Goal: Information Seeking & Learning: Learn about a topic

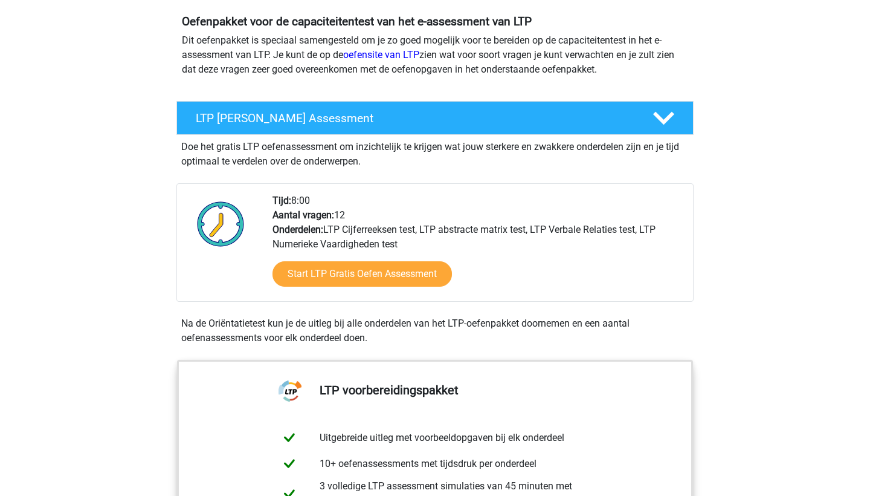
scroll to position [135, 0]
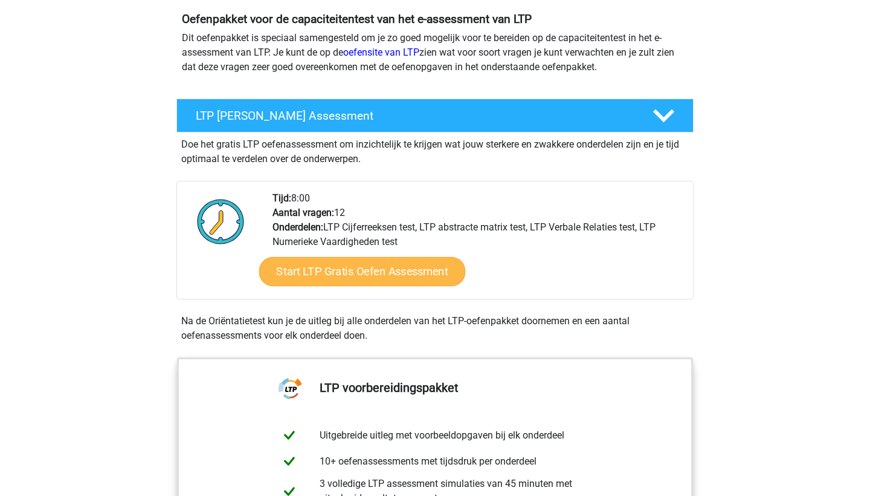
click at [306, 277] on link "Start LTP Gratis Oefen Assessment" at bounding box center [362, 271] width 207 height 29
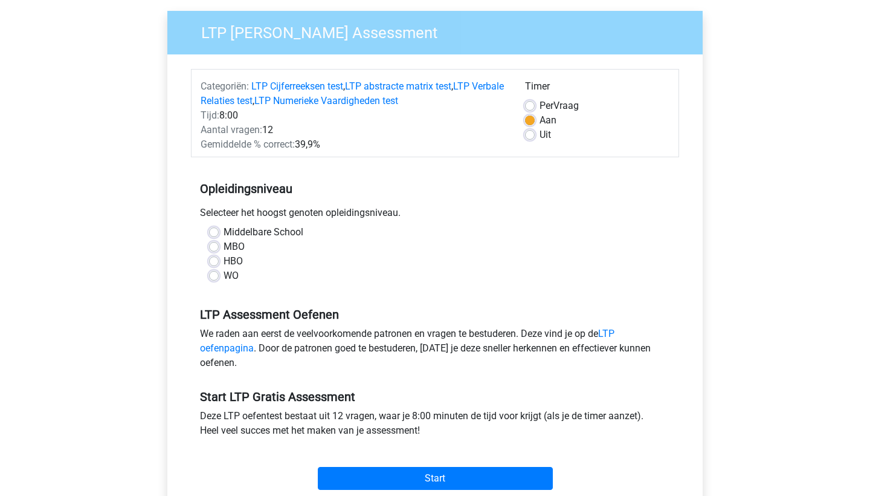
scroll to position [99, 0]
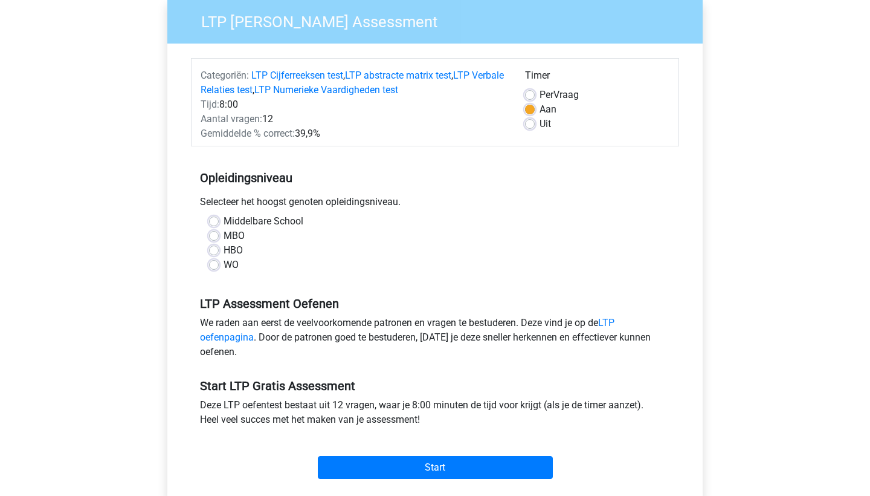
click at [234, 271] on label "WO" at bounding box center [231, 264] width 15 height 15
click at [219, 270] on input "WO" at bounding box center [214, 263] width 10 height 12
radio input "true"
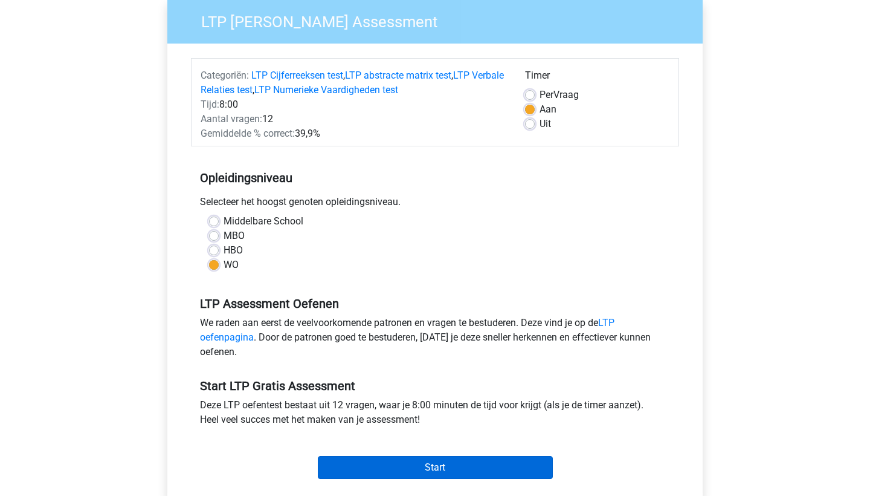
click at [501, 459] on input "Start" at bounding box center [435, 467] width 235 height 23
click at [312, 129] on div "Gemiddelde % correct: 39,9%" at bounding box center [354, 133] width 325 height 15
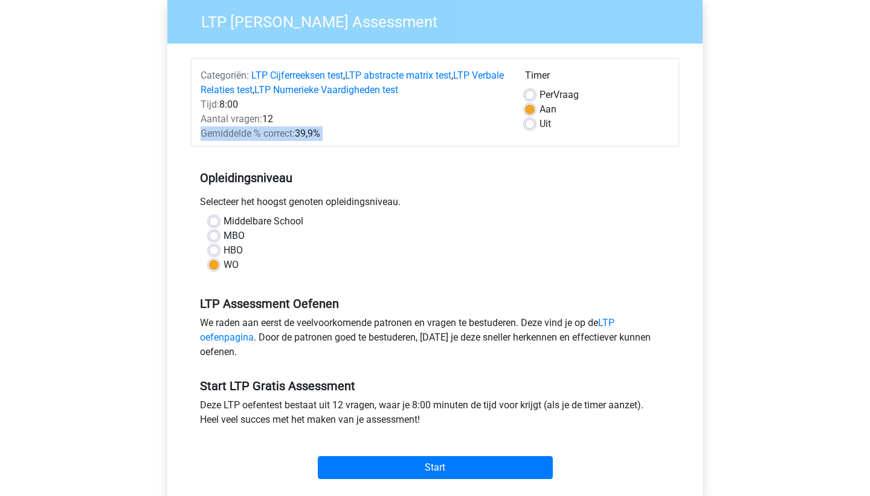
click at [312, 129] on div "Gemiddelde % correct: 39,9%" at bounding box center [354, 133] width 325 height 15
click at [612, 325] on link "LTP oefenpagina" at bounding box center [407, 330] width 415 height 26
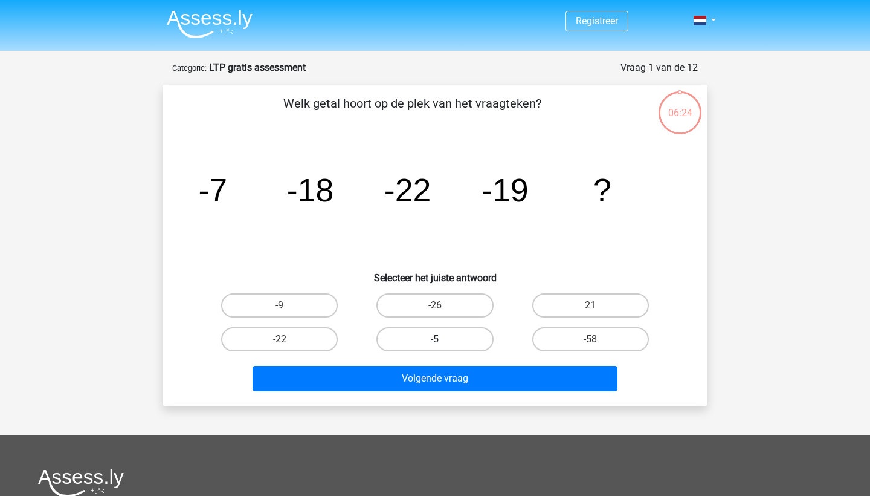
click at [435, 337] on label "-5" at bounding box center [435, 339] width 117 height 24
click at [435, 339] on input "-5" at bounding box center [439, 343] width 8 height 8
radio input "true"
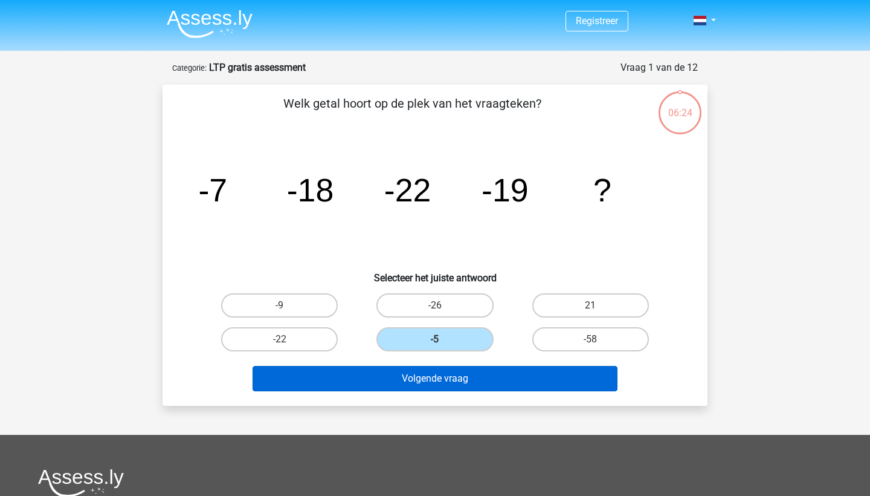
click at [429, 378] on button "Volgende vraag" at bounding box center [436, 378] width 366 height 25
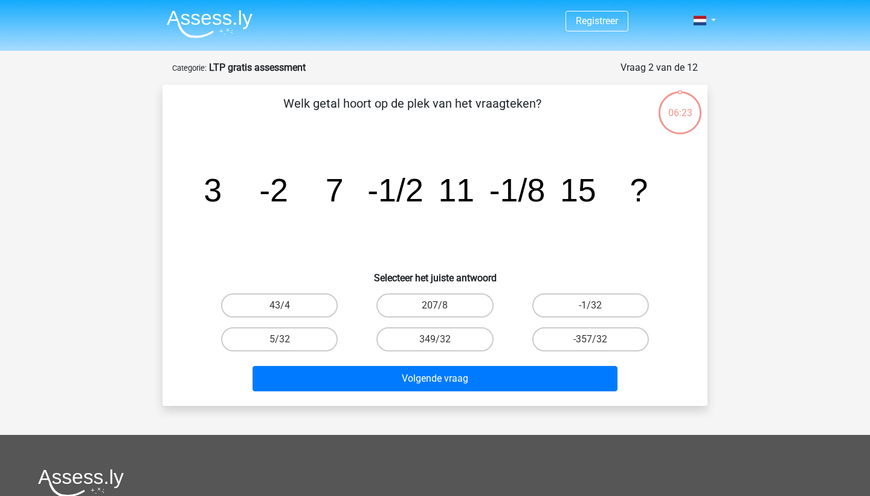
scroll to position [60, 0]
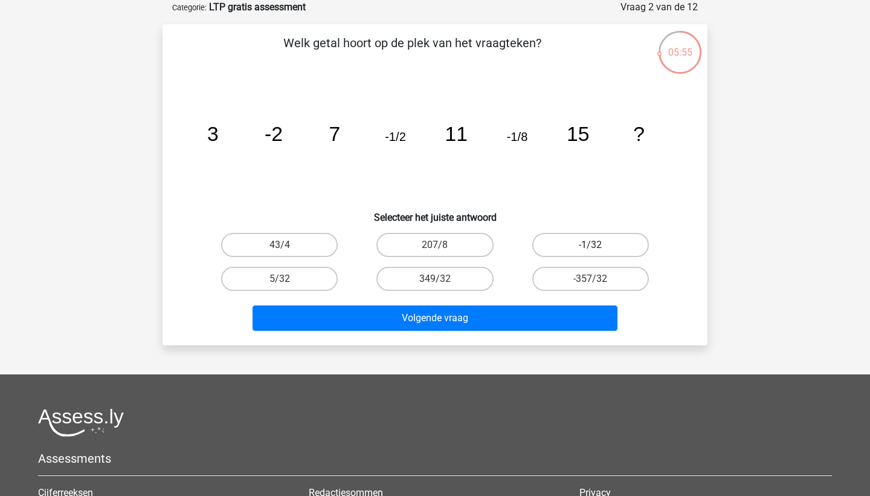
click at [583, 235] on label "-1/32" at bounding box center [591, 245] width 117 height 24
click at [591, 245] on input "-1/32" at bounding box center [595, 249] width 8 height 8
radio input "true"
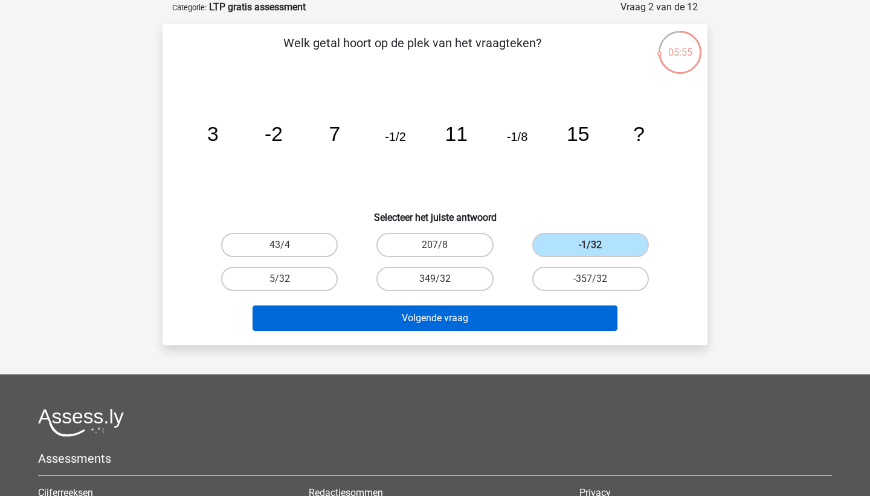
click at [496, 307] on button "Volgende vraag" at bounding box center [436, 317] width 366 height 25
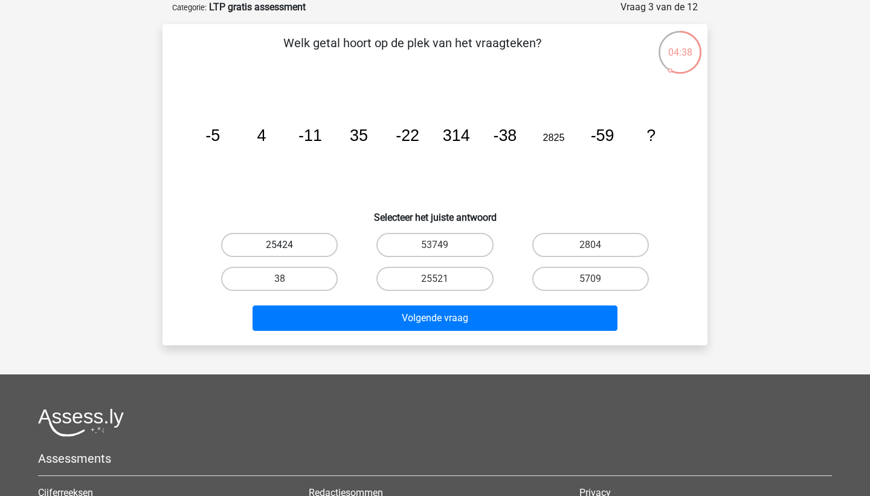
click at [301, 238] on label "25424" at bounding box center [279, 245] width 117 height 24
click at [288, 245] on input "25424" at bounding box center [284, 249] width 8 height 8
radio input "true"
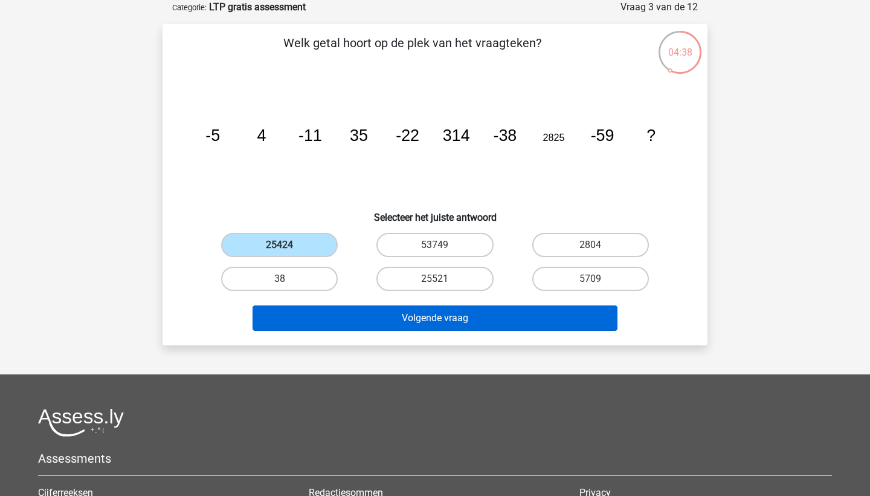
click at [407, 320] on button "Volgende vraag" at bounding box center [436, 317] width 366 height 25
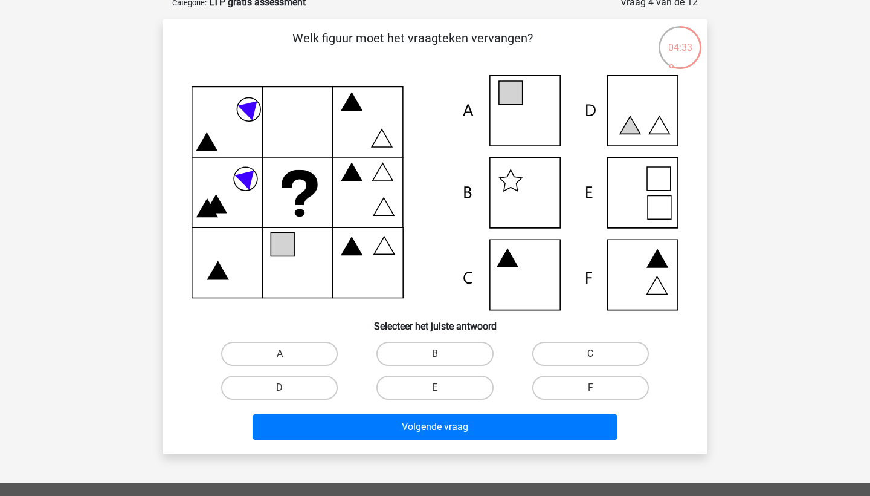
scroll to position [66, 0]
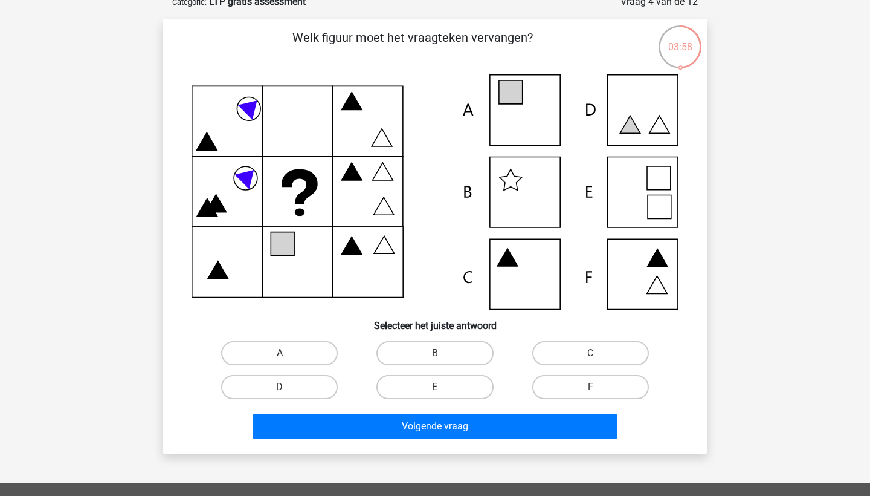
click at [288, 345] on label "A" at bounding box center [279, 353] width 117 height 24
click at [288, 353] on input "A" at bounding box center [284, 357] width 8 height 8
radio input "true"
click at [404, 352] on label "B" at bounding box center [435, 353] width 117 height 24
click at [435, 353] on input "B" at bounding box center [439, 357] width 8 height 8
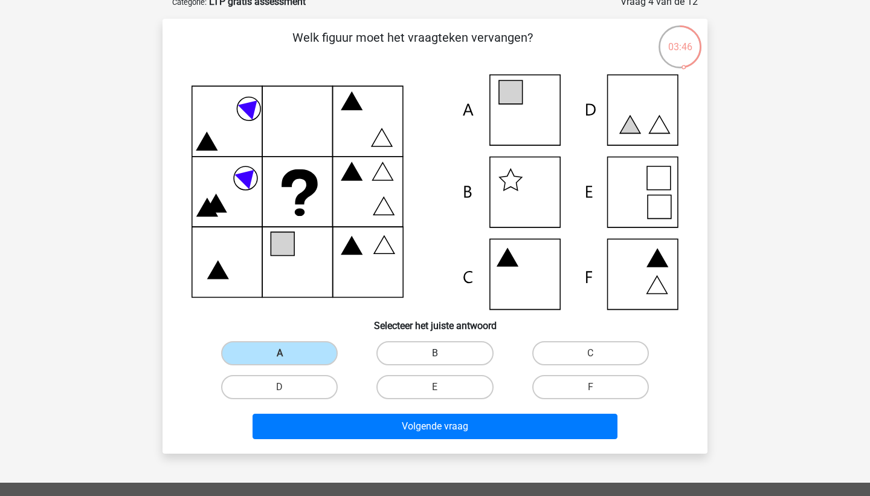
radio input "true"
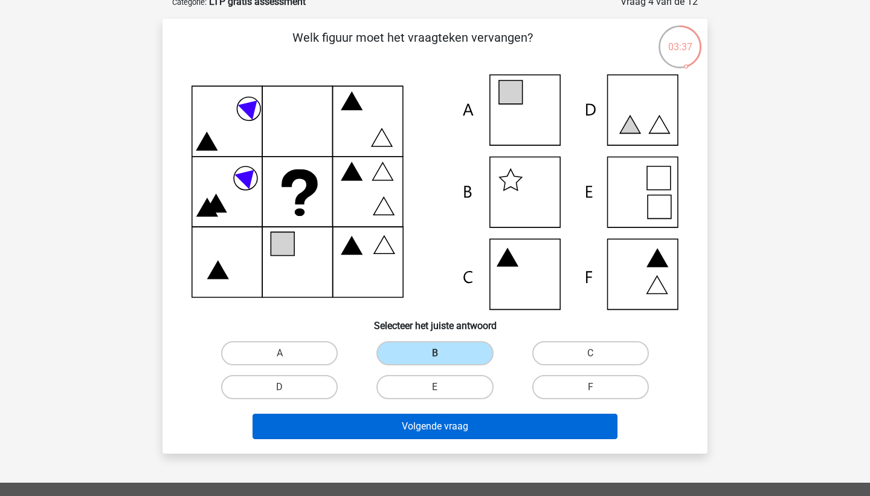
click at [390, 427] on button "Volgende vraag" at bounding box center [436, 425] width 366 height 25
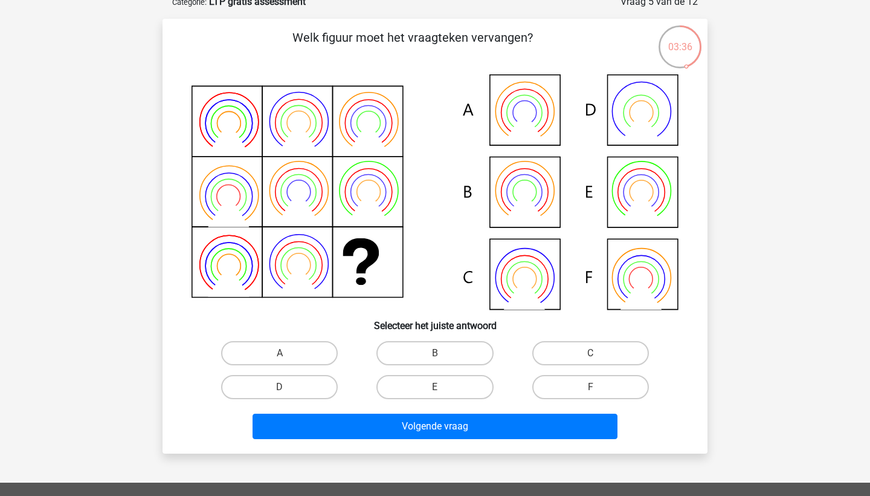
scroll to position [60, 0]
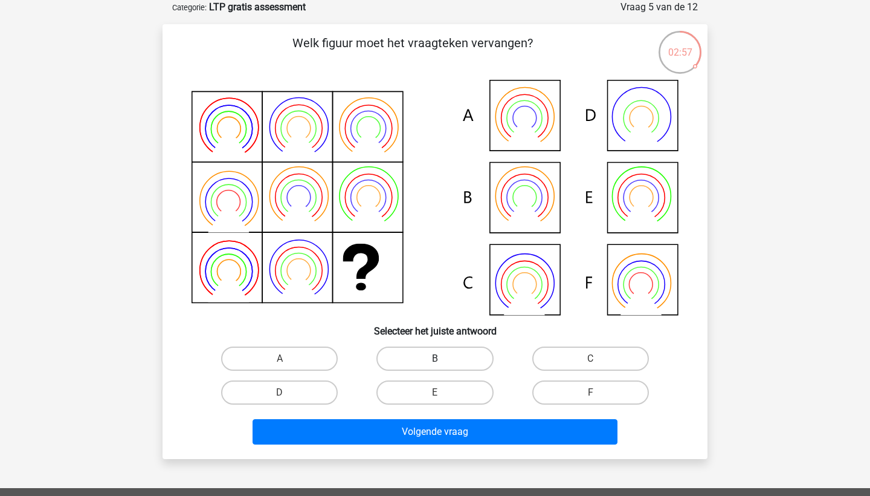
click at [404, 357] on label "B" at bounding box center [435, 358] width 117 height 24
click at [435, 358] on input "B" at bounding box center [439, 362] width 8 height 8
radio input "true"
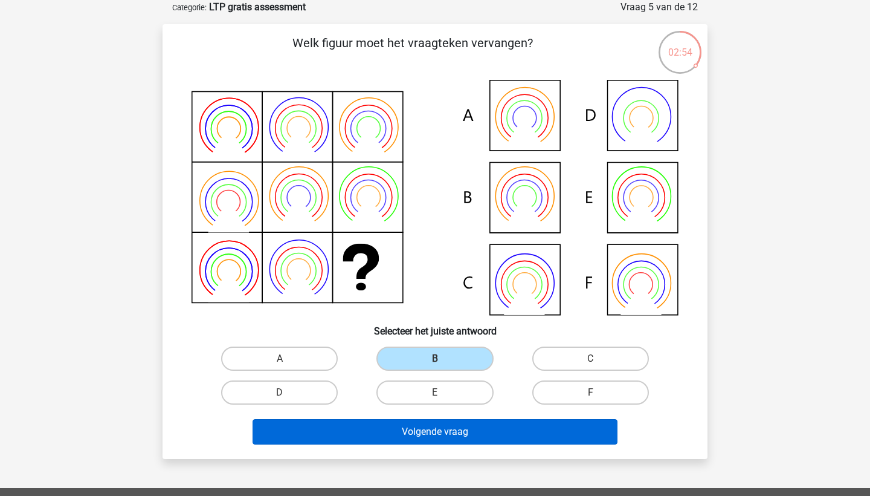
click at [395, 435] on button "Volgende vraag" at bounding box center [436, 431] width 366 height 25
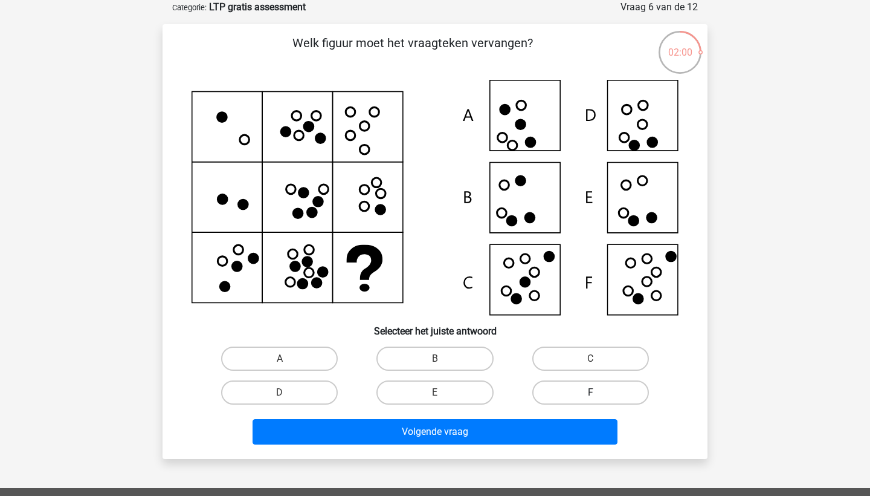
click at [579, 395] on label "F" at bounding box center [591, 392] width 117 height 24
click at [591, 395] on input "F" at bounding box center [595, 396] width 8 height 8
radio input "true"
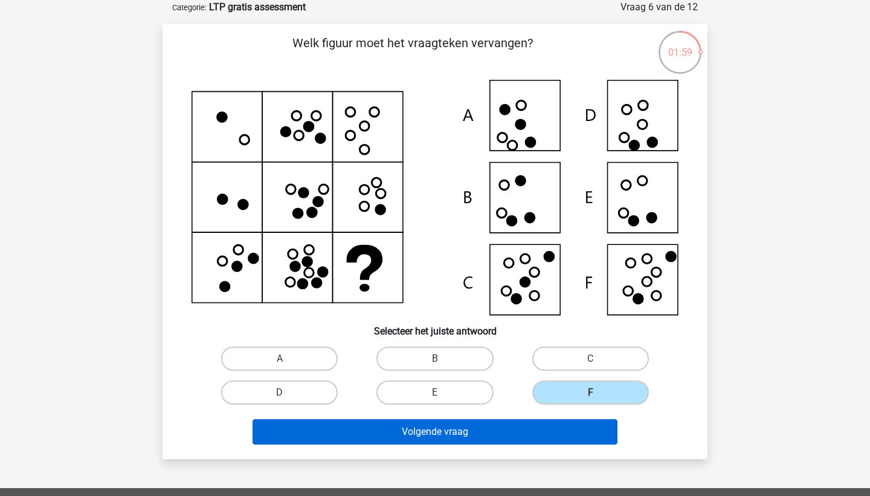
click at [555, 443] on button "Volgende vraag" at bounding box center [436, 431] width 366 height 25
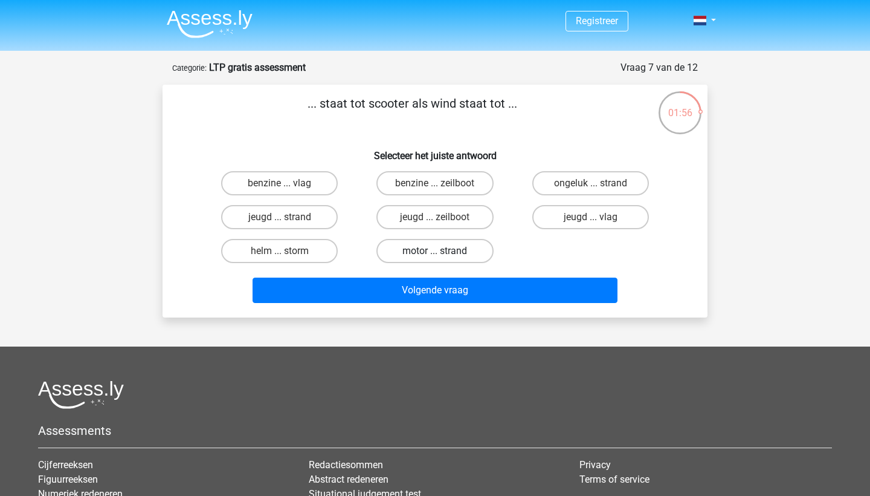
scroll to position [0, 0]
click at [427, 190] on label "benzine ... zeilboot" at bounding box center [435, 183] width 117 height 24
click at [435, 190] on input "benzine ... zeilboot" at bounding box center [439, 187] width 8 height 8
radio input "true"
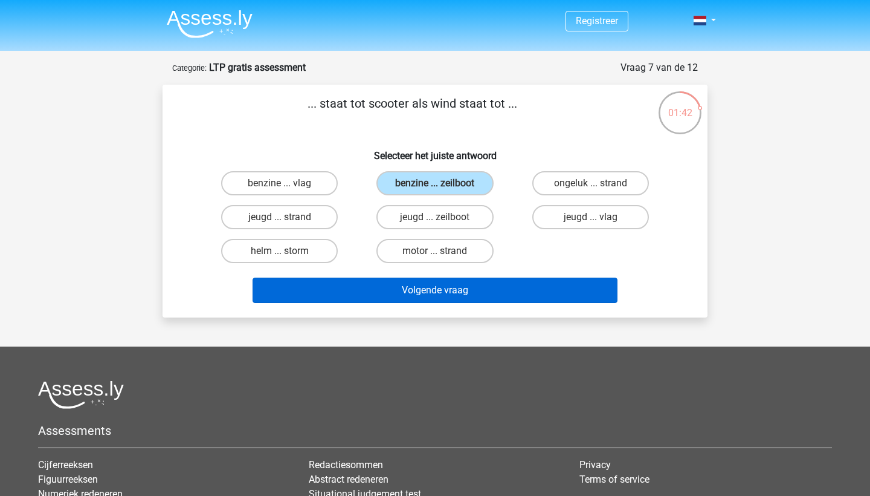
click at [444, 288] on button "Volgende vraag" at bounding box center [436, 289] width 366 height 25
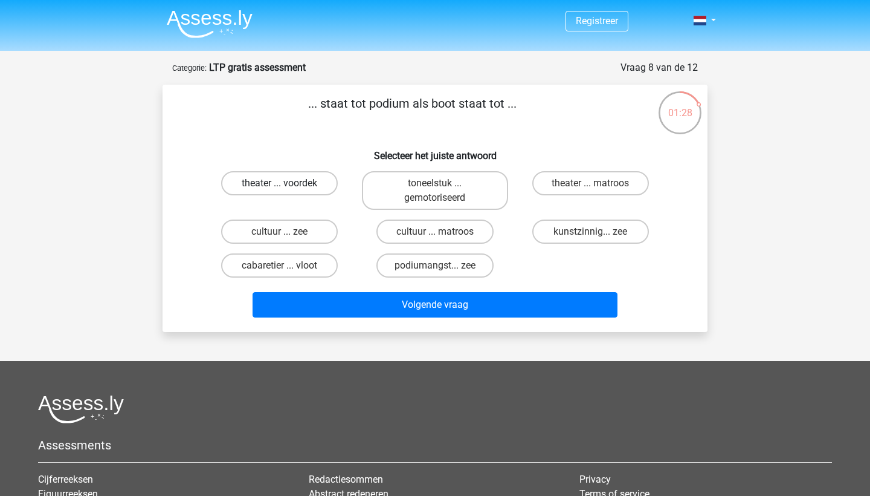
click at [289, 190] on label "theater ... voordek" at bounding box center [279, 183] width 117 height 24
click at [288, 190] on input "theater ... voordek" at bounding box center [284, 187] width 8 height 8
radio input "true"
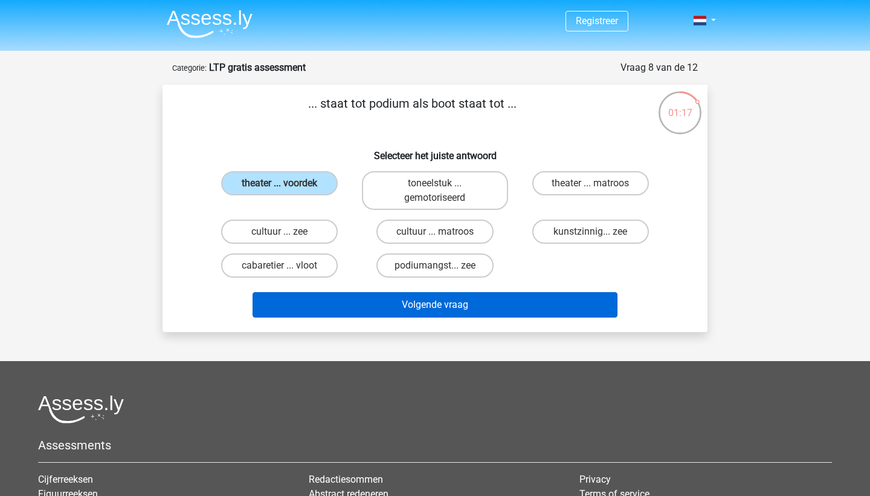
click at [364, 298] on button "Volgende vraag" at bounding box center [436, 304] width 366 height 25
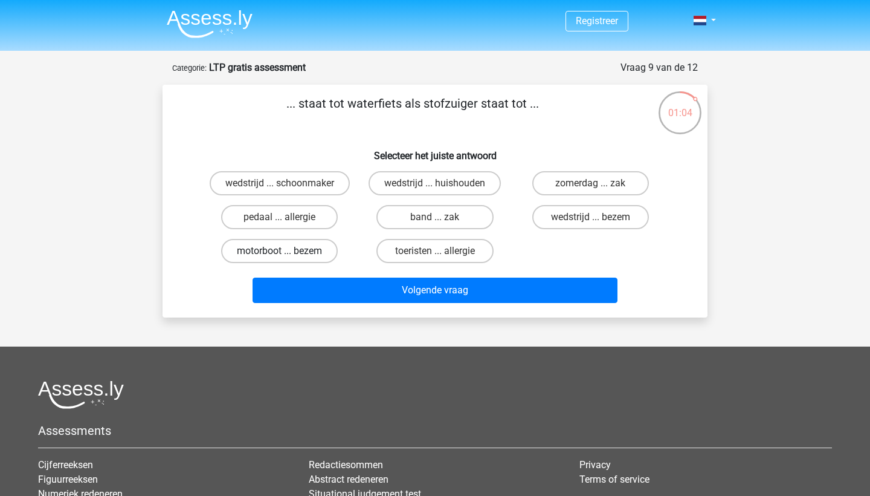
click at [314, 253] on label "motorboot ... bezem" at bounding box center [279, 251] width 117 height 24
click at [288, 253] on input "motorboot ... bezem" at bounding box center [284, 255] width 8 height 8
radio input "true"
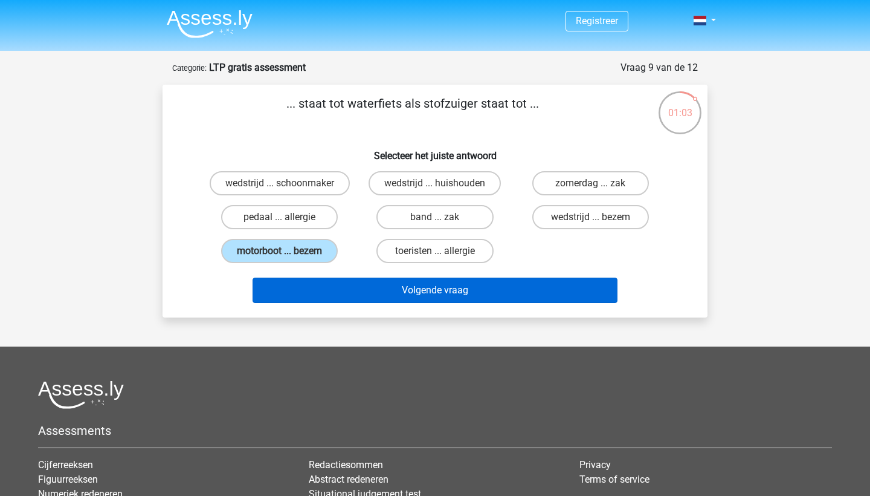
click at [383, 293] on button "Volgende vraag" at bounding box center [436, 289] width 366 height 25
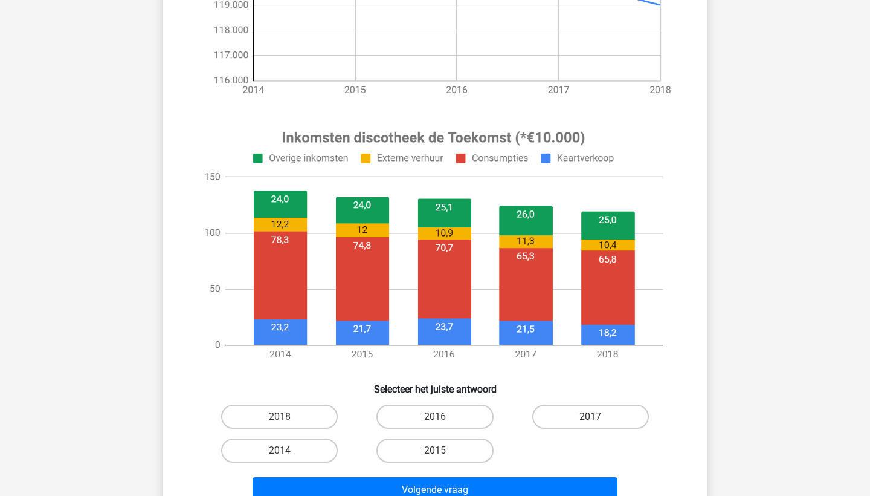
scroll to position [338, 0]
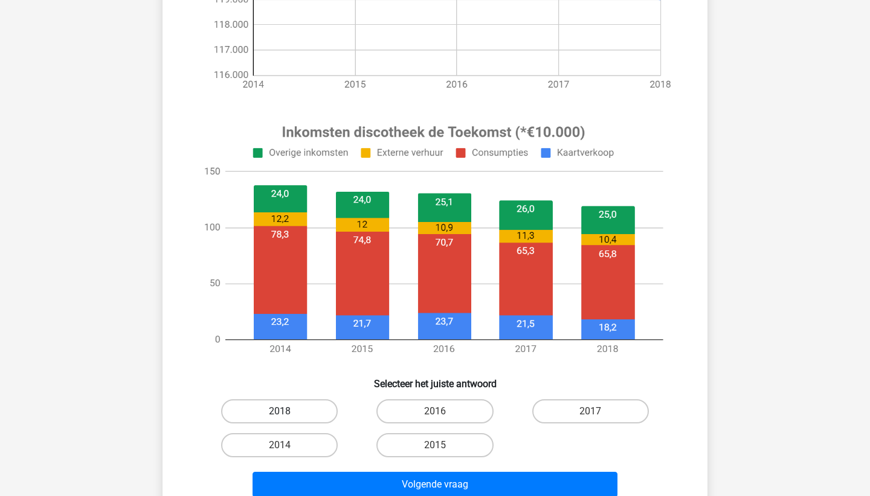
click at [323, 409] on label "2018" at bounding box center [279, 411] width 117 height 24
click at [288, 411] on input "2018" at bounding box center [284, 415] width 8 height 8
radio input "true"
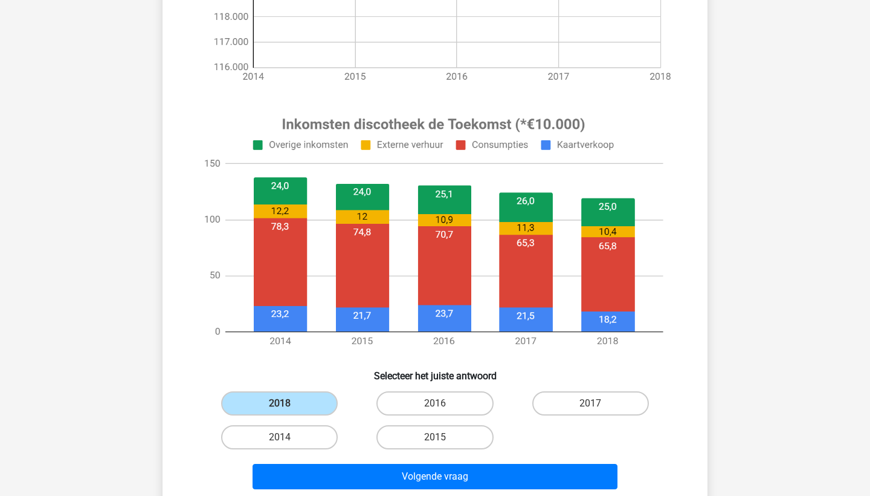
scroll to position [377, 0]
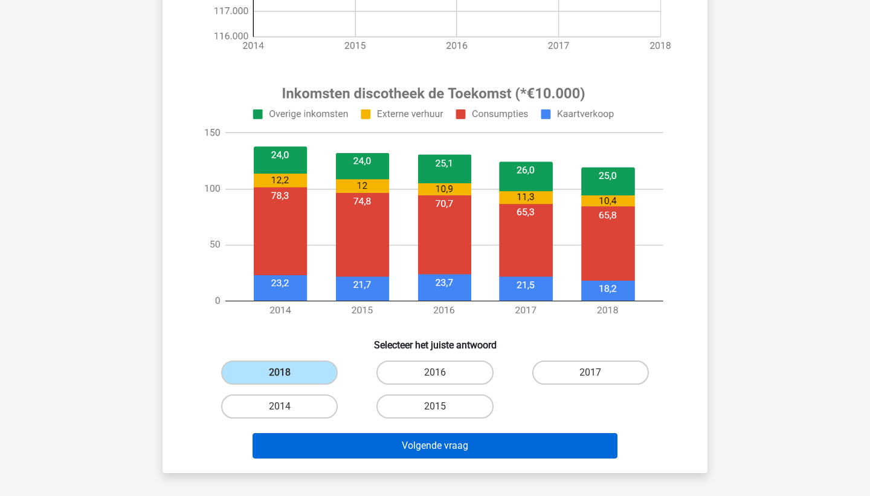
click at [380, 447] on button "Volgende vraag" at bounding box center [436, 445] width 366 height 25
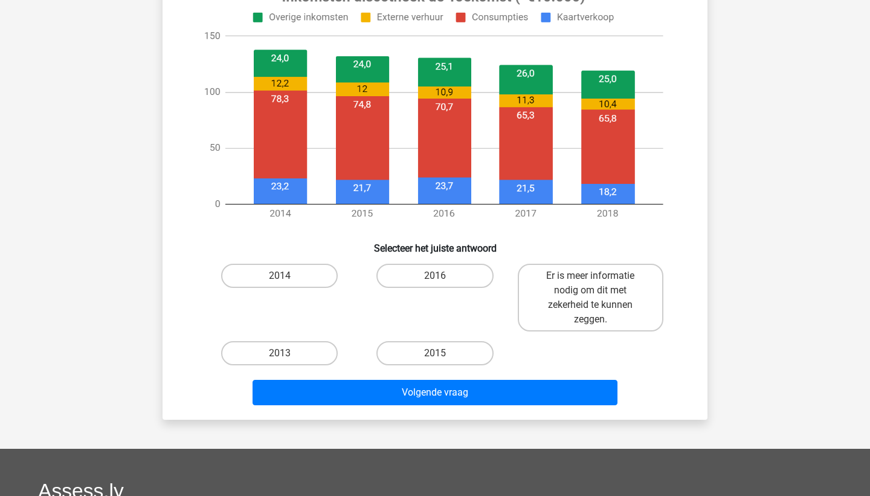
scroll to position [531, 0]
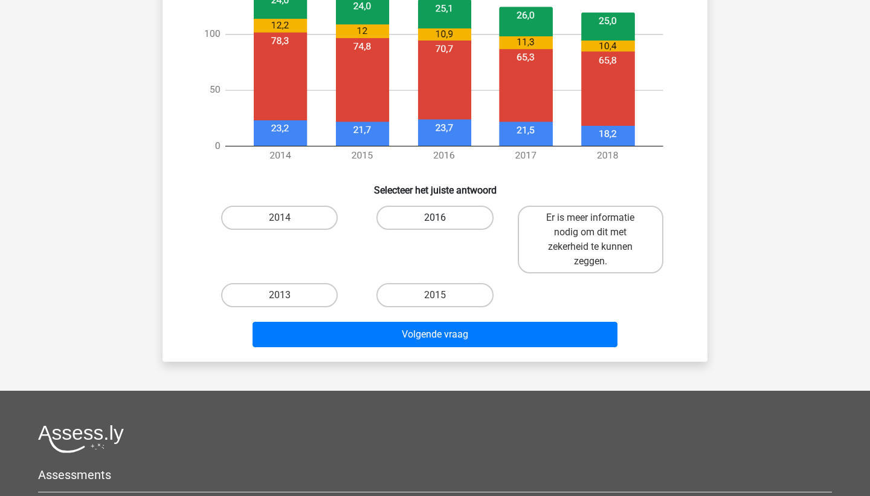
click at [413, 218] on label "2016" at bounding box center [435, 218] width 117 height 24
click at [435, 218] on input "2016" at bounding box center [439, 222] width 8 height 8
radio input "true"
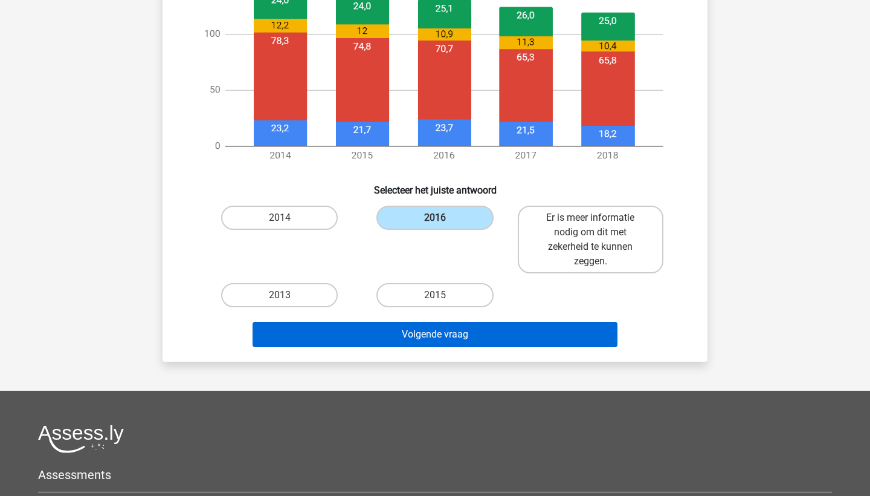
click at [412, 326] on button "Volgende vraag" at bounding box center [436, 334] width 366 height 25
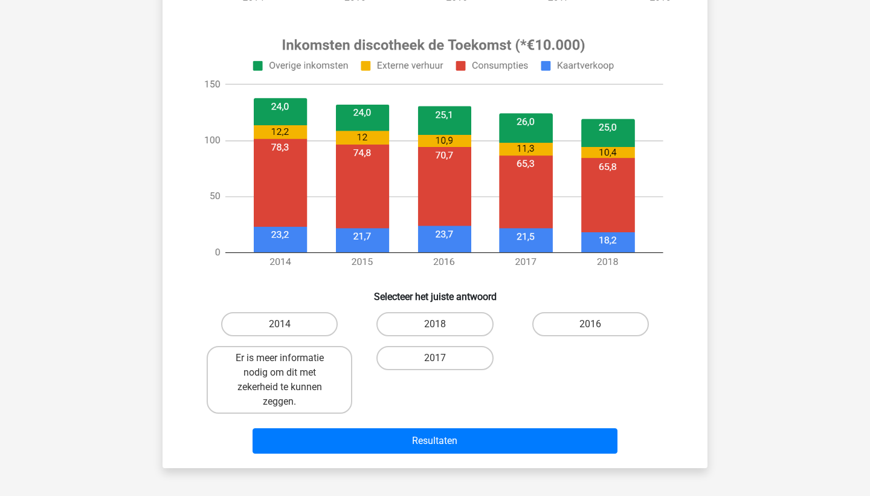
scroll to position [435, 0]
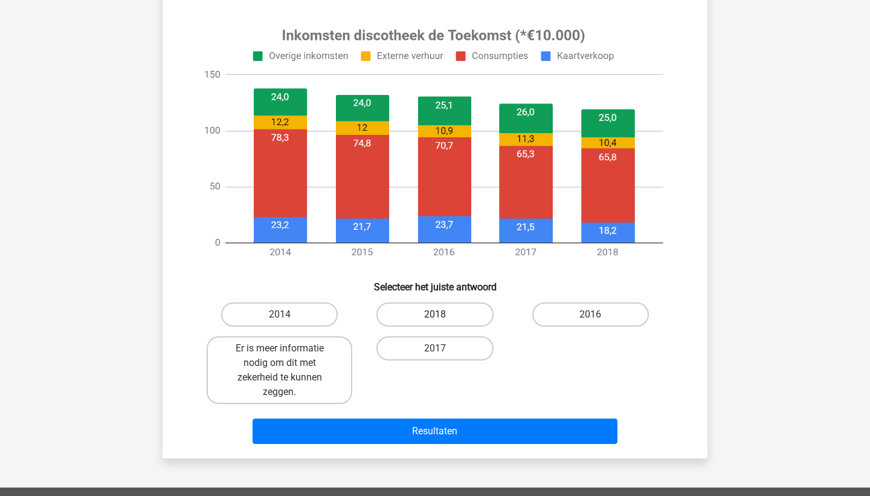
click at [412, 317] on label "2018" at bounding box center [435, 314] width 117 height 24
click at [435, 317] on input "2018" at bounding box center [439, 318] width 8 height 8
radio input "true"
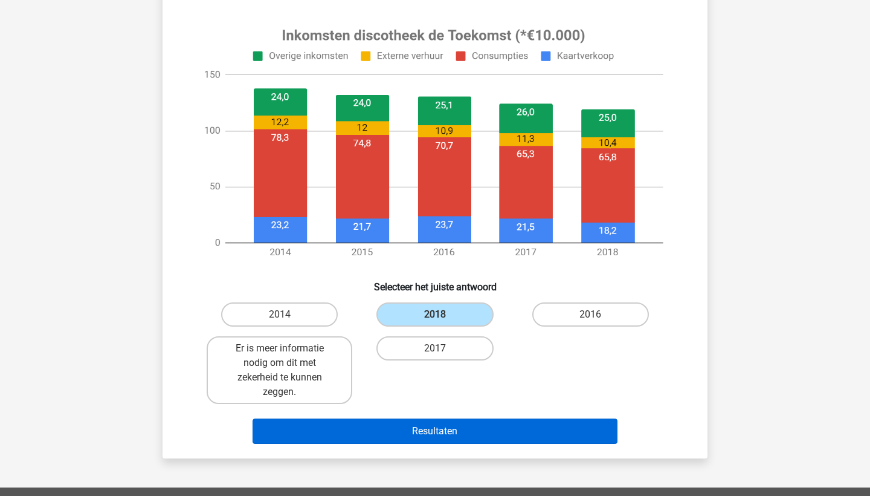
click at [412, 427] on button "Resultaten" at bounding box center [436, 430] width 366 height 25
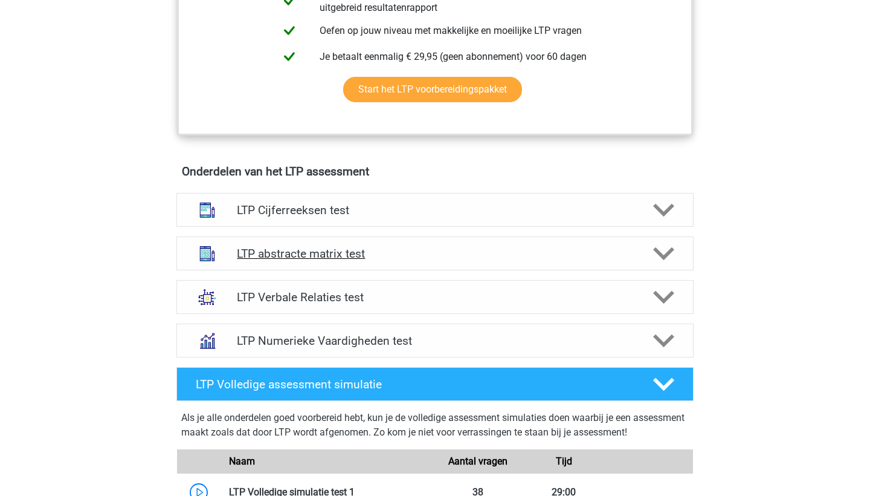
scroll to position [630, 0]
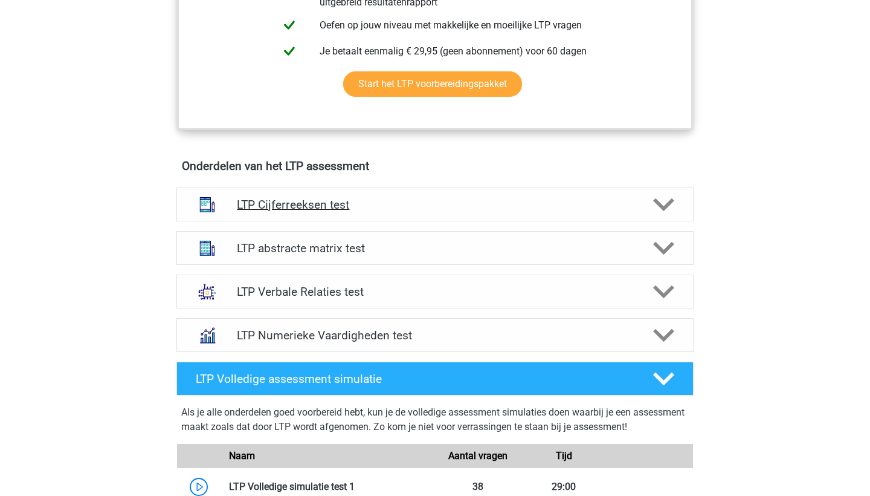
click at [448, 212] on div "LTP Cijferreeksen test" at bounding box center [435, 204] width 517 height 34
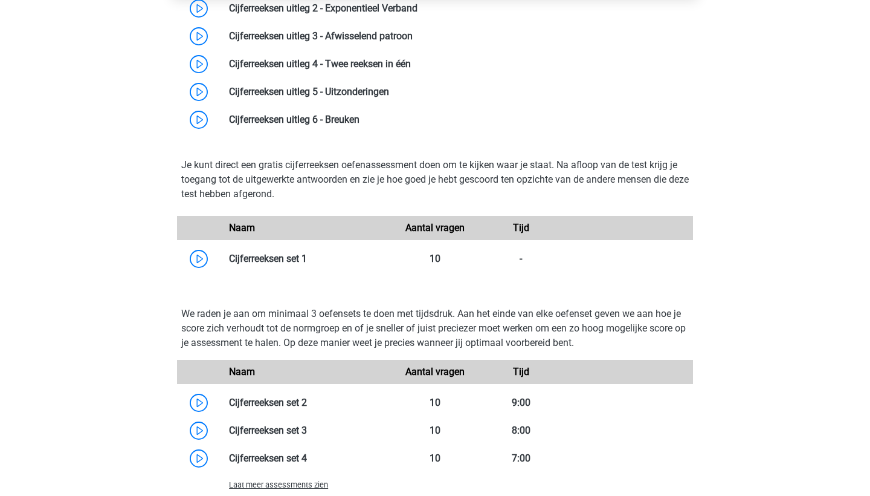
scroll to position [1011, 0]
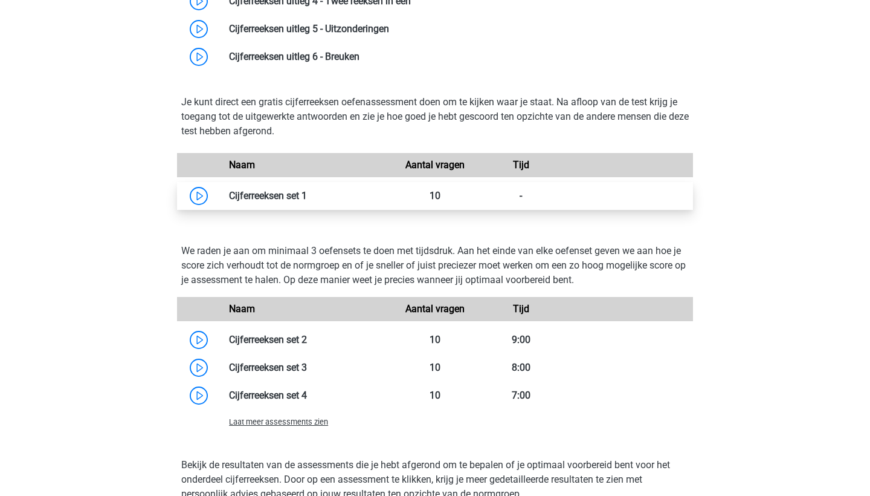
click at [307, 201] on link at bounding box center [307, 195] width 0 height 11
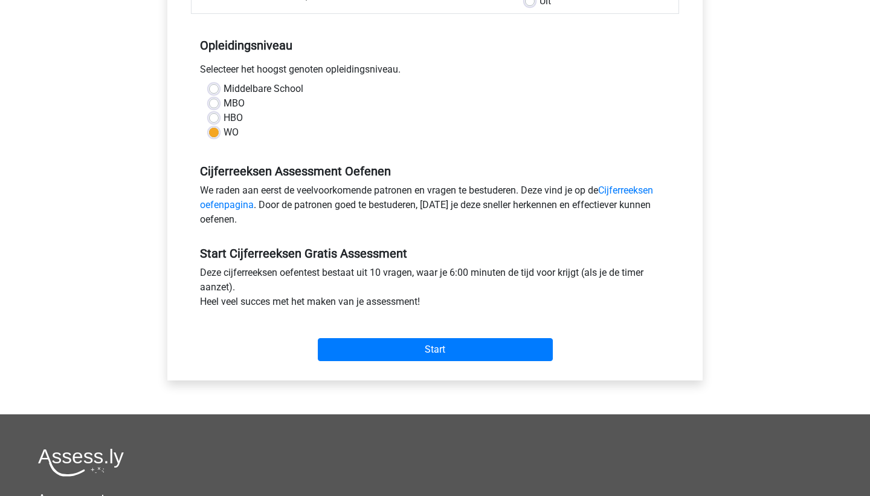
scroll to position [227, 0]
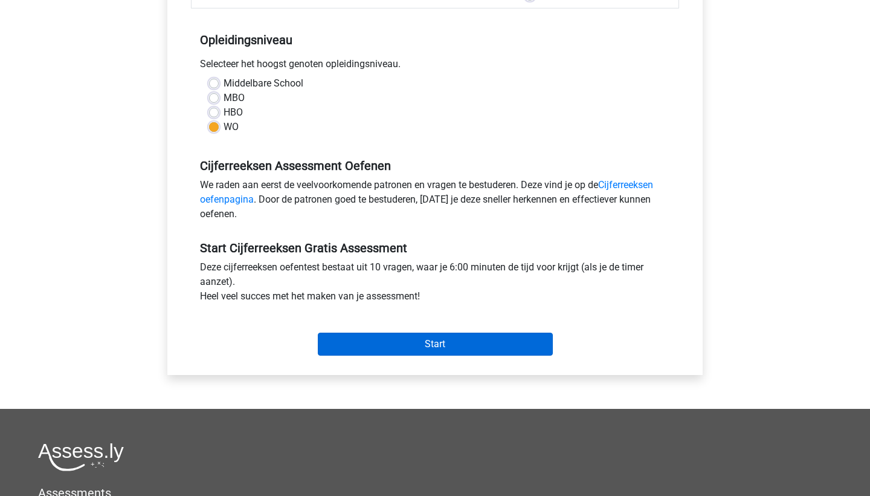
click at [381, 341] on input "Start" at bounding box center [435, 343] width 235 height 23
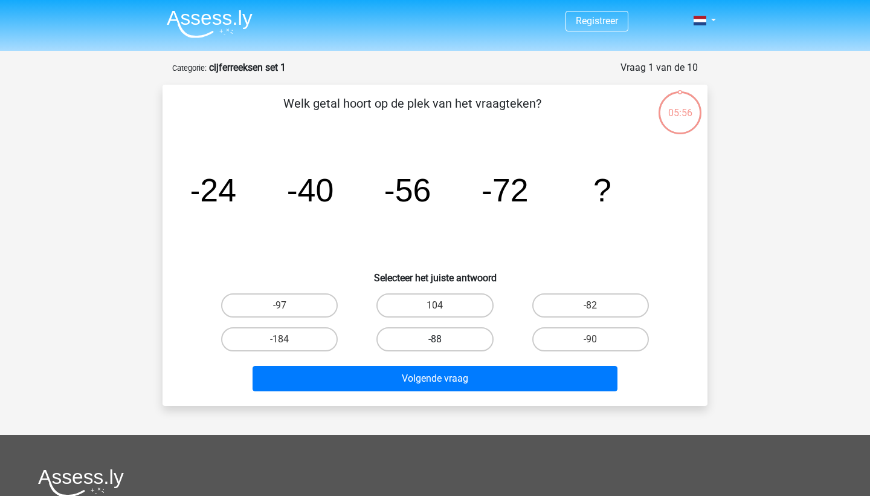
click at [432, 344] on label "-88" at bounding box center [435, 339] width 117 height 24
click at [435, 344] on input "-88" at bounding box center [439, 343] width 8 height 8
radio input "true"
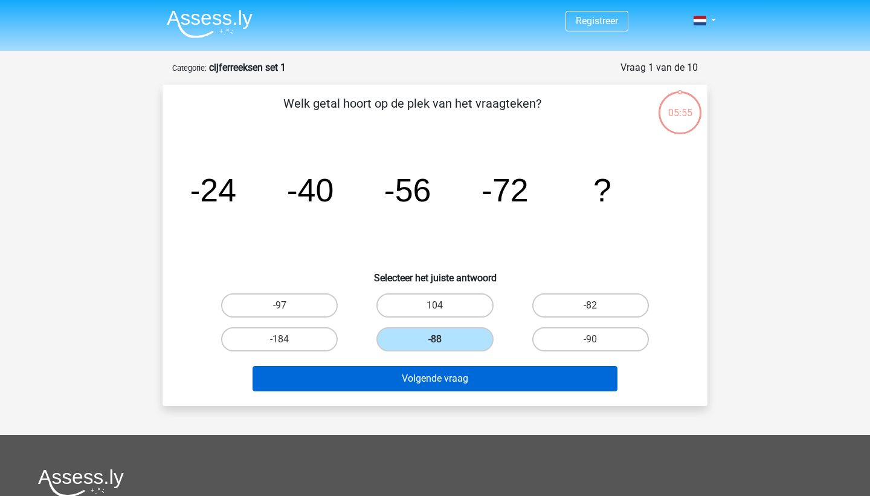
click at [433, 372] on button "Volgende vraag" at bounding box center [436, 378] width 366 height 25
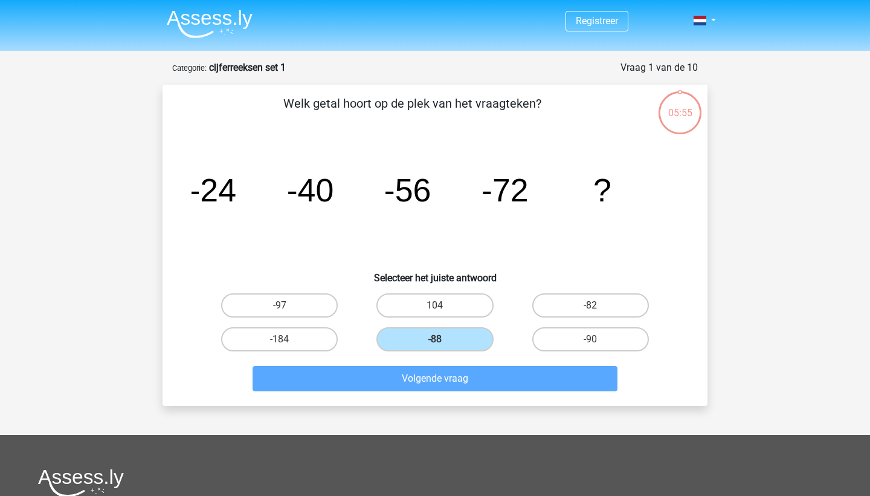
scroll to position [60, 0]
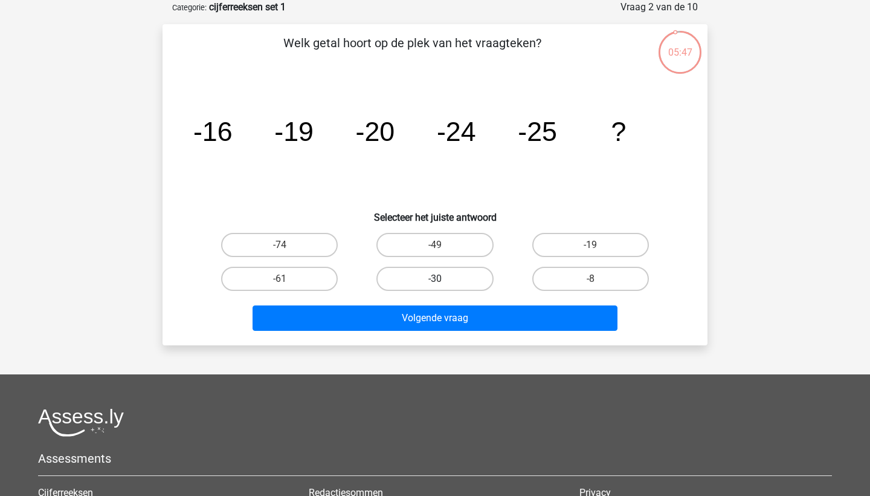
click at [473, 271] on label "-30" at bounding box center [435, 279] width 117 height 24
click at [443, 279] on input "-30" at bounding box center [439, 283] width 8 height 8
radio input "true"
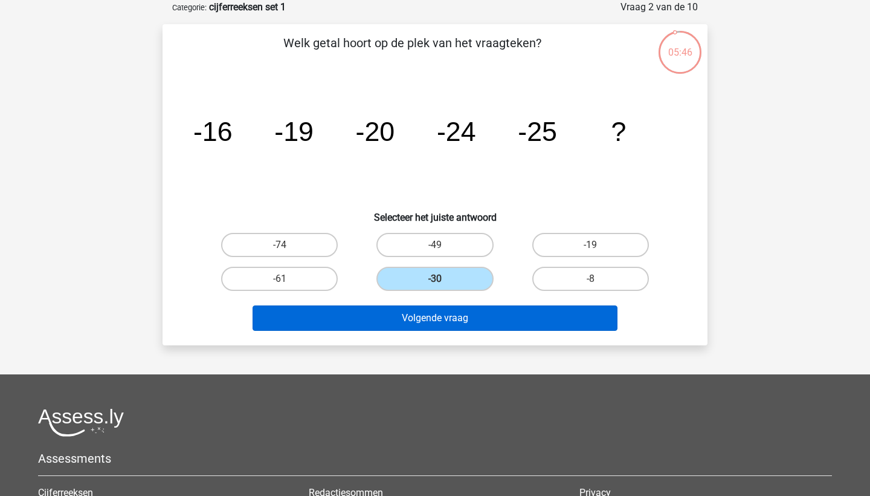
click at [468, 309] on button "Volgende vraag" at bounding box center [436, 317] width 366 height 25
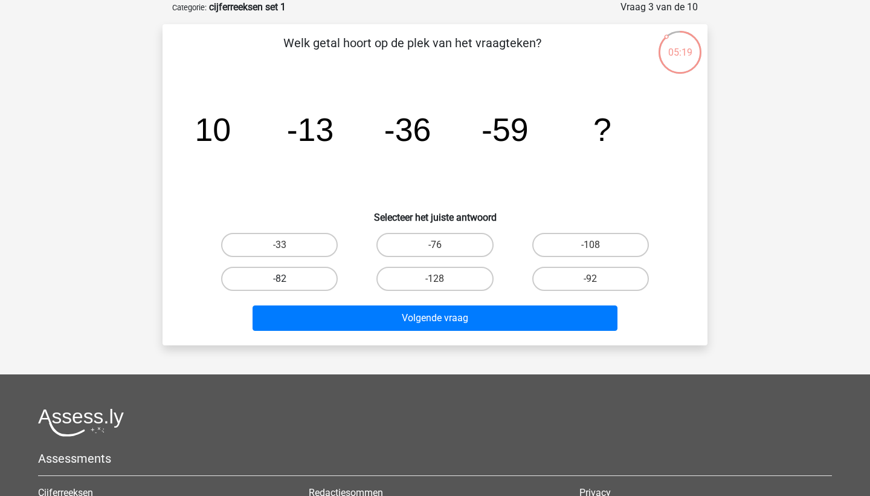
click at [309, 277] on label "-82" at bounding box center [279, 279] width 117 height 24
click at [288, 279] on input "-82" at bounding box center [284, 283] width 8 height 8
radio input "true"
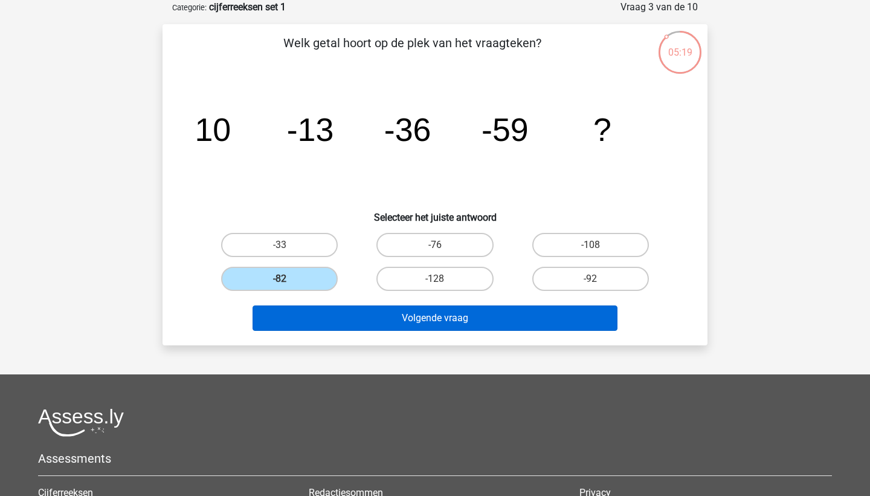
click at [337, 311] on button "Volgende vraag" at bounding box center [436, 317] width 366 height 25
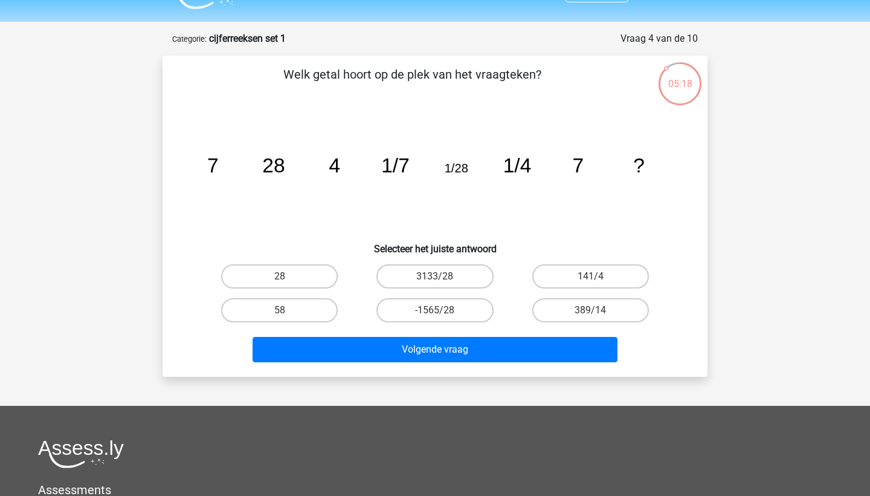
scroll to position [28, 0]
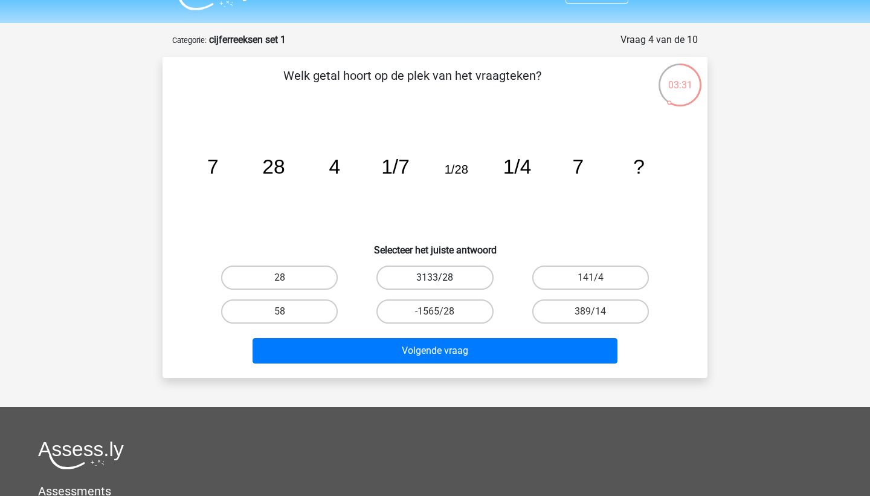
click at [403, 273] on label "3133/28" at bounding box center [435, 277] width 117 height 24
click at [435, 277] on input "3133/28" at bounding box center [439, 281] width 8 height 8
radio input "true"
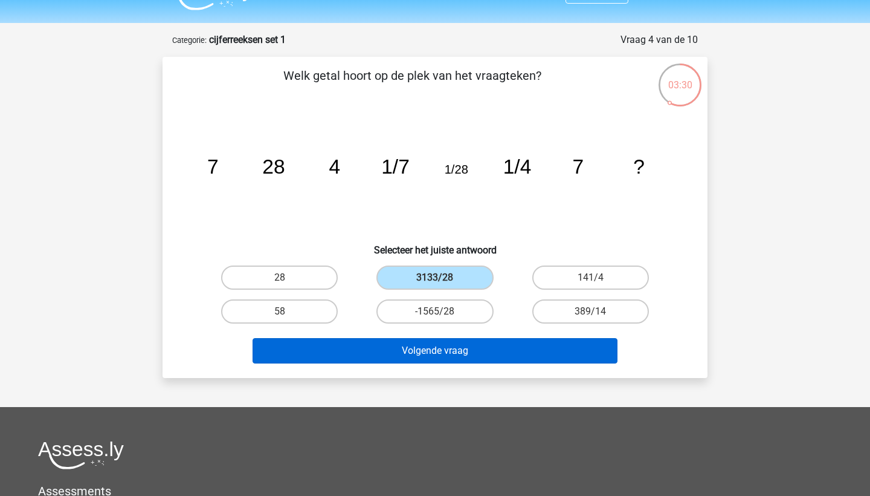
click at [413, 345] on button "Volgende vraag" at bounding box center [436, 350] width 366 height 25
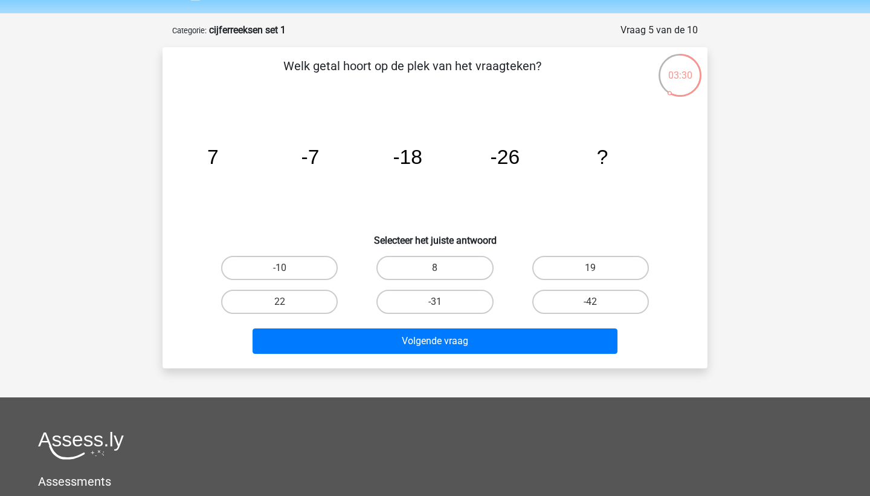
scroll to position [60, 0]
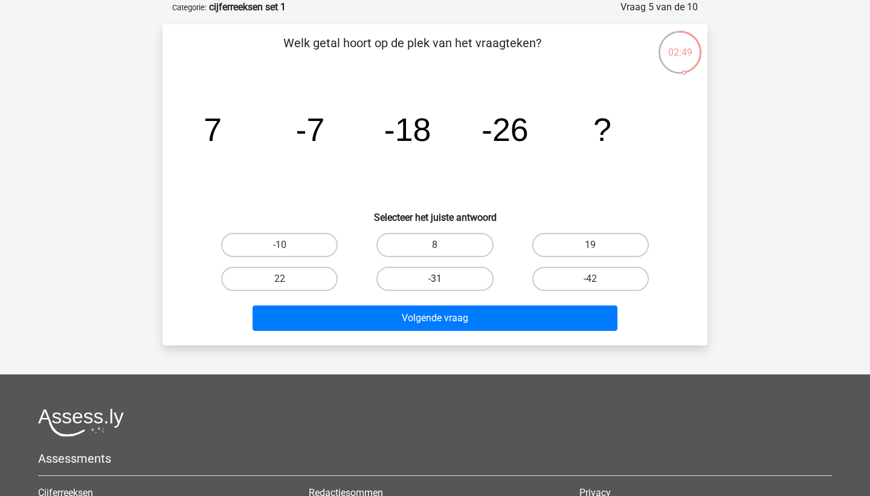
click at [459, 277] on label "-31" at bounding box center [435, 279] width 117 height 24
click at [443, 279] on input "-31" at bounding box center [439, 283] width 8 height 8
radio input "true"
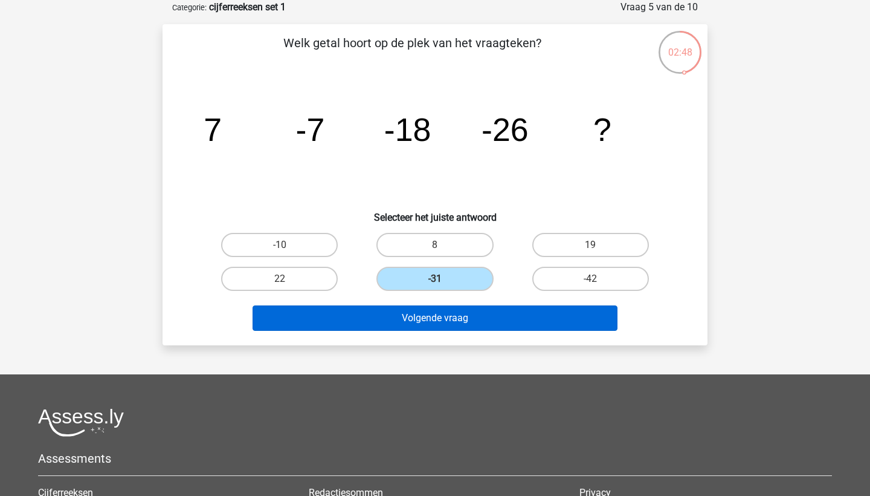
click at [450, 312] on button "Volgende vraag" at bounding box center [436, 317] width 366 height 25
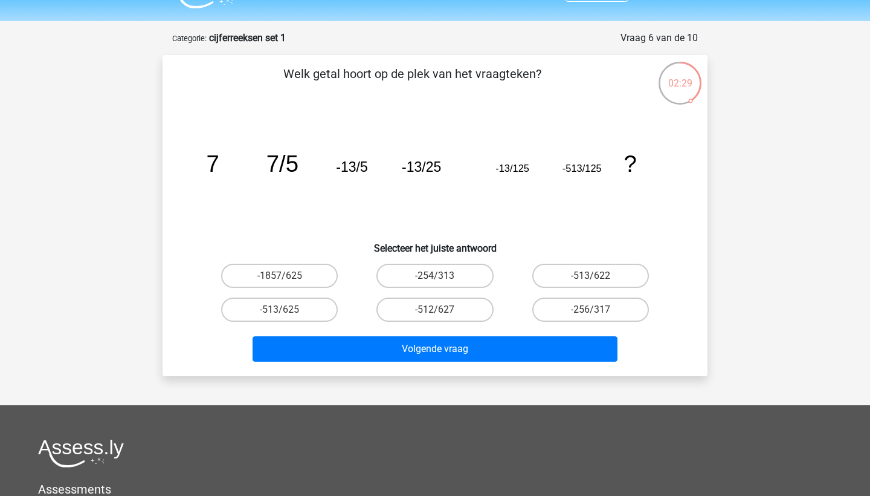
scroll to position [32, 0]
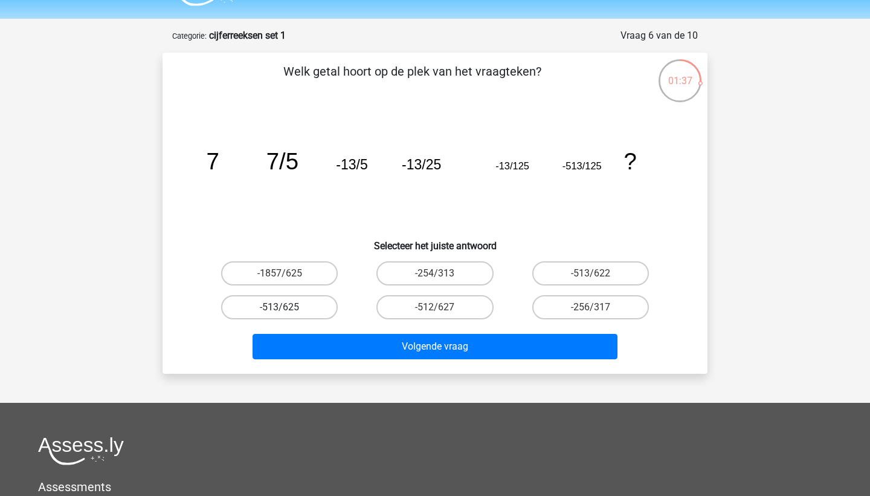
click at [328, 311] on label "-513/625" at bounding box center [279, 307] width 117 height 24
click at [288, 311] on input "-513/625" at bounding box center [284, 311] width 8 height 8
radio input "true"
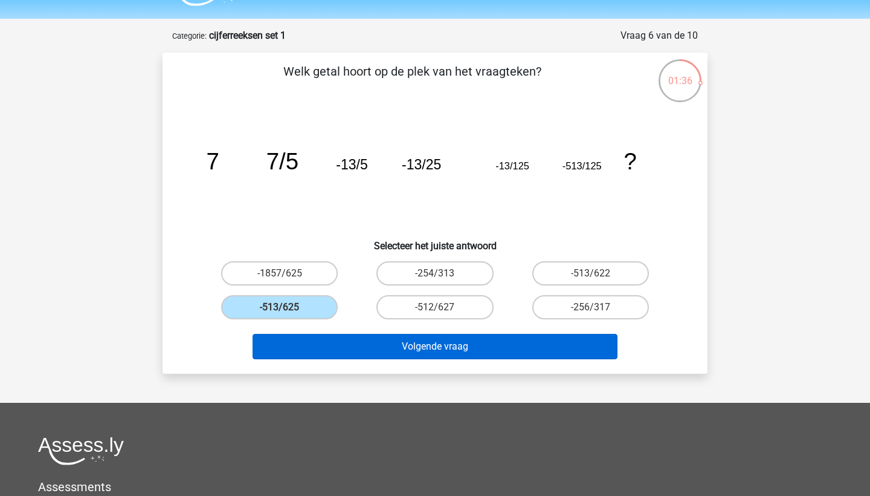
click at [361, 342] on button "Volgende vraag" at bounding box center [436, 346] width 366 height 25
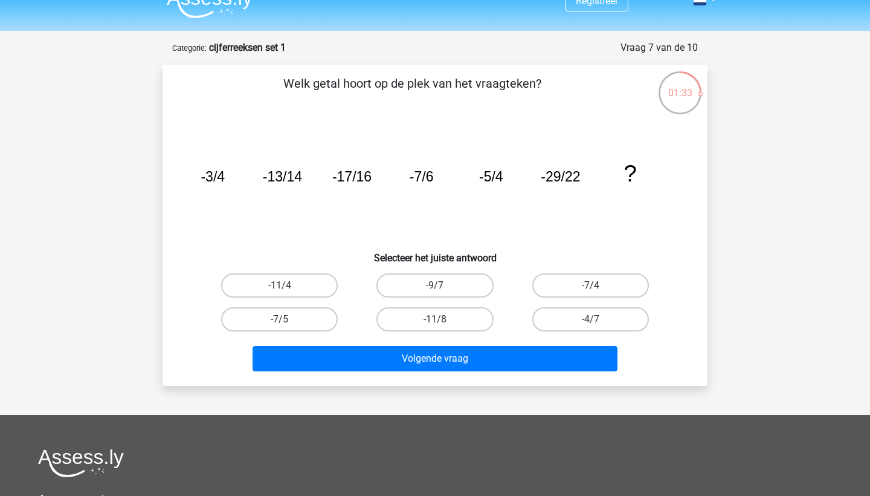
scroll to position [13, 0]
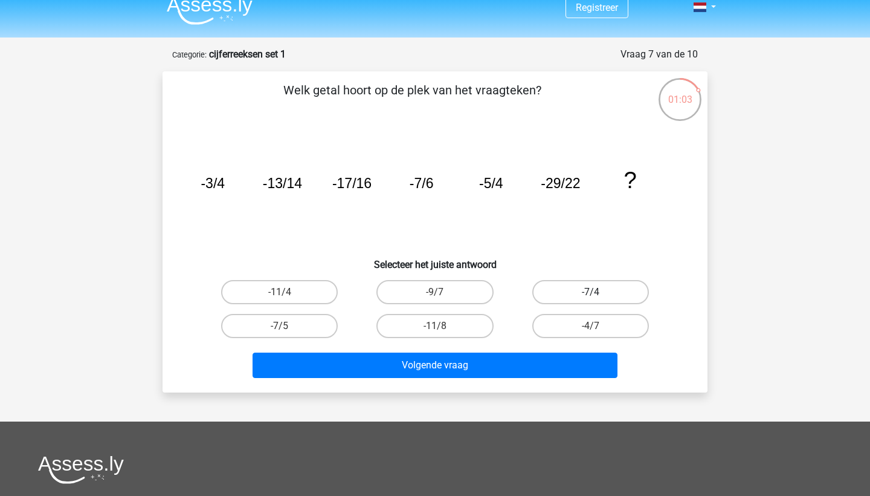
click at [540, 301] on label "-7/4" at bounding box center [591, 292] width 117 height 24
click at [591, 300] on input "-7/4" at bounding box center [595, 296] width 8 height 8
radio input "true"
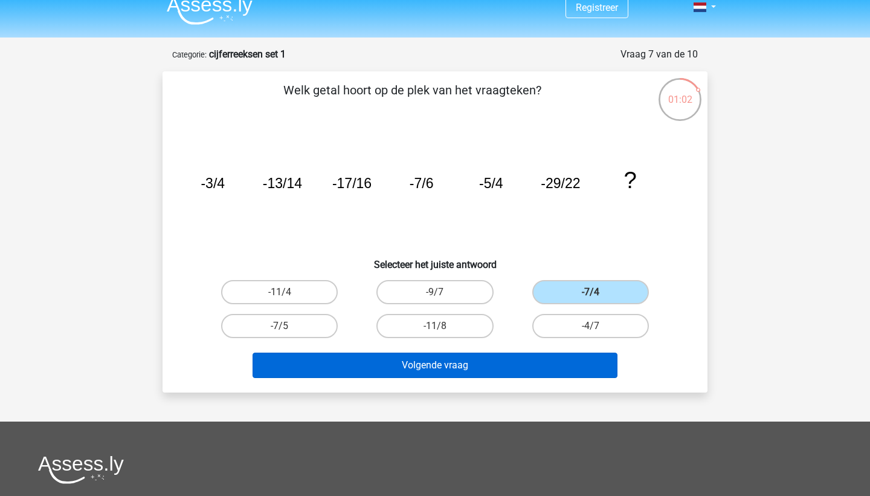
click at [486, 373] on button "Volgende vraag" at bounding box center [436, 364] width 366 height 25
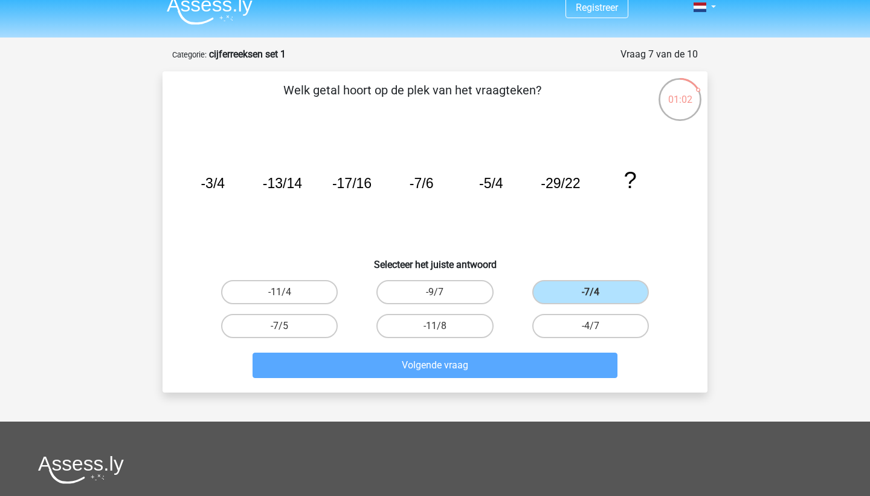
scroll to position [60, 0]
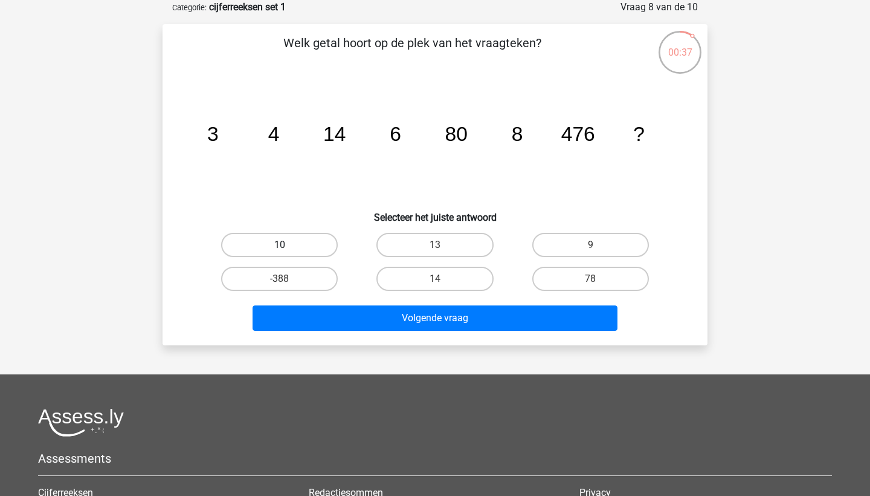
click at [323, 241] on label "10" at bounding box center [279, 245] width 117 height 24
click at [288, 245] on input "10" at bounding box center [284, 249] width 8 height 8
radio input "true"
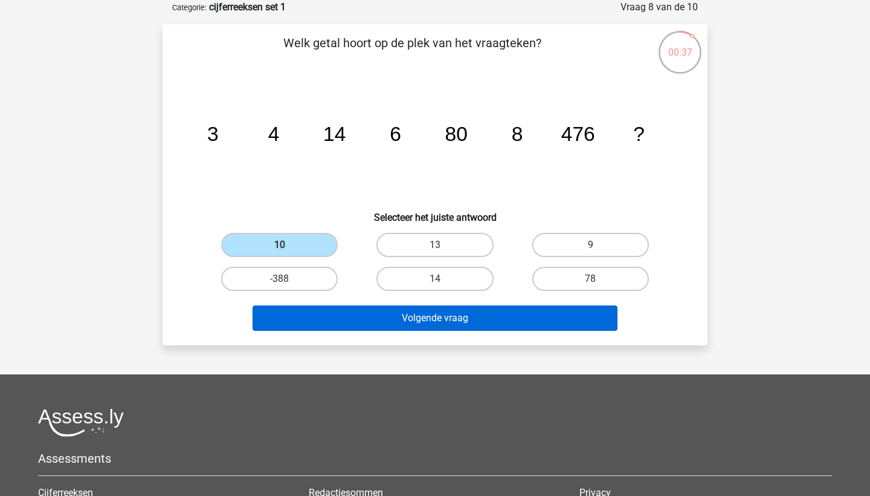
click at [361, 307] on button "Volgende vraag" at bounding box center [436, 317] width 366 height 25
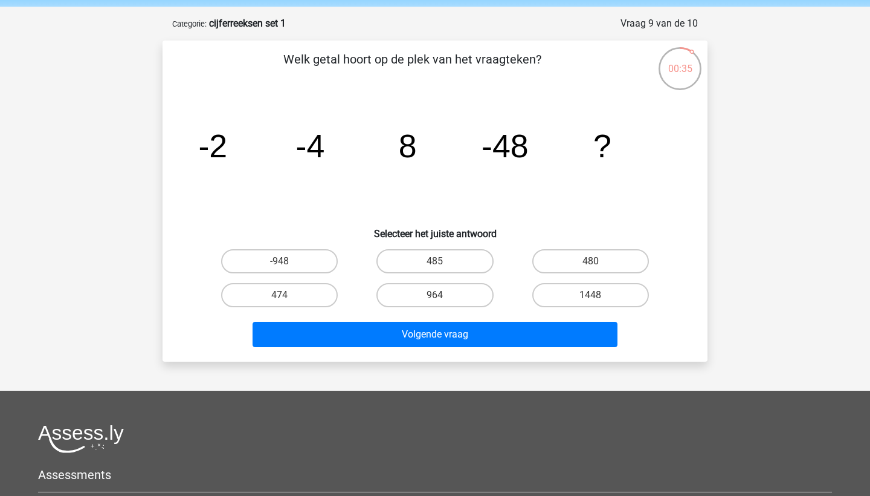
scroll to position [39, 0]
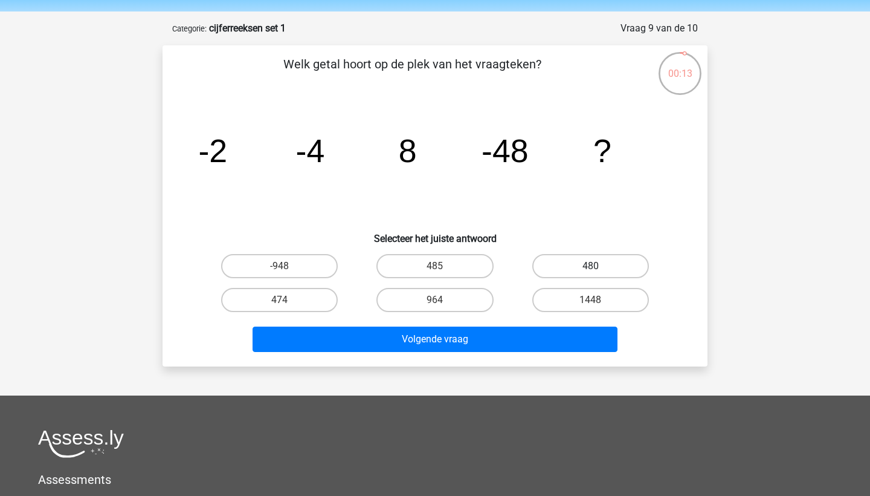
click at [549, 265] on label "480" at bounding box center [591, 266] width 117 height 24
click at [591, 266] on input "480" at bounding box center [595, 270] width 8 height 8
radio input "true"
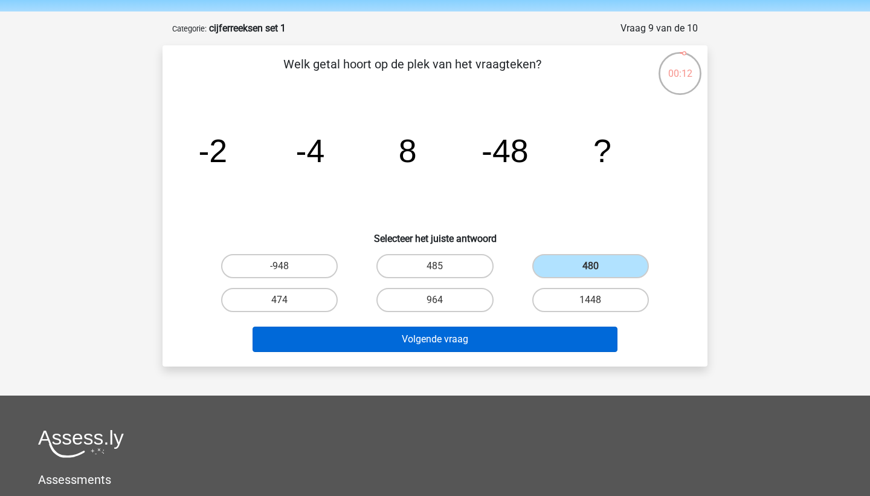
click at [499, 329] on button "Volgende vraag" at bounding box center [436, 338] width 366 height 25
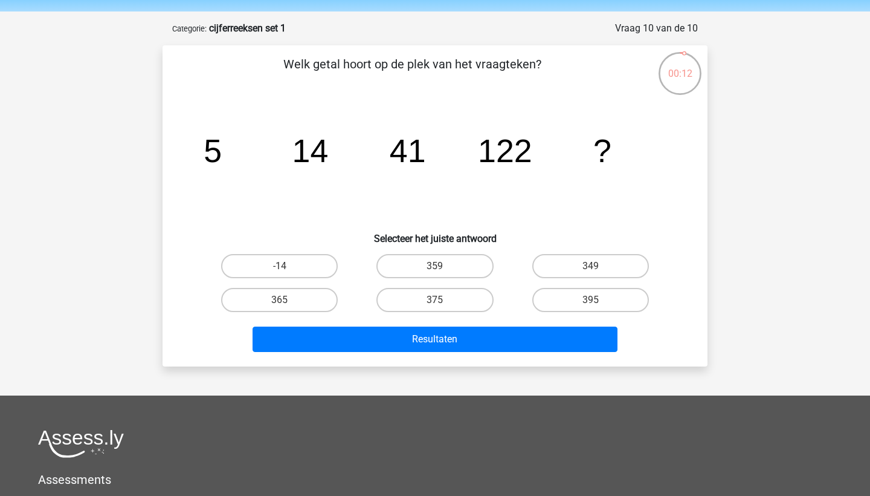
scroll to position [60, 0]
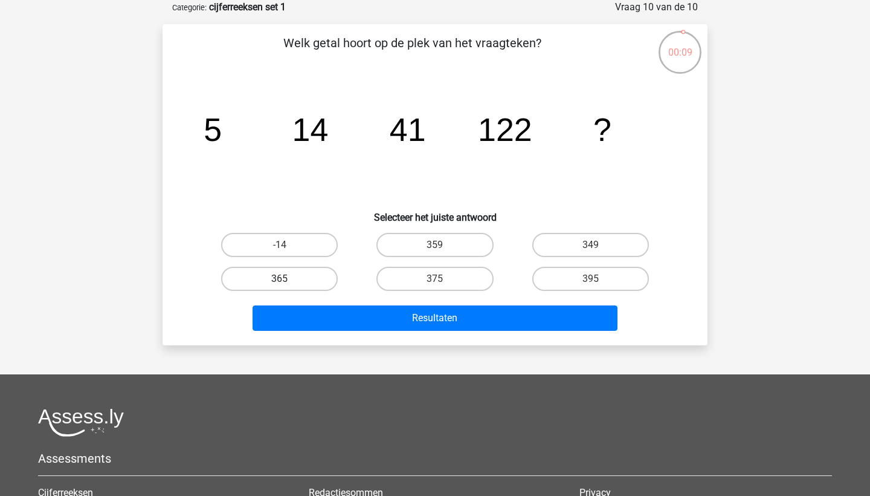
click at [300, 278] on label "365" at bounding box center [279, 279] width 117 height 24
click at [288, 279] on input "365" at bounding box center [284, 283] width 8 height 8
radio input "true"
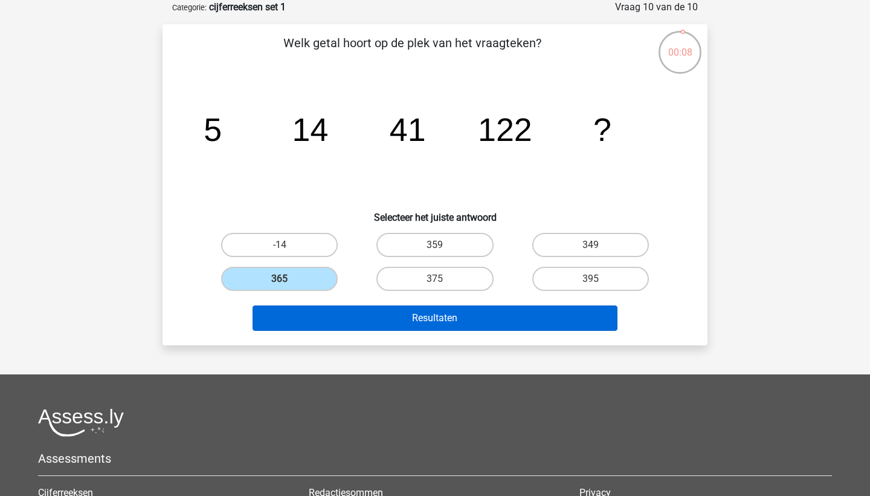
click at [307, 307] on button "Resultaten" at bounding box center [436, 317] width 366 height 25
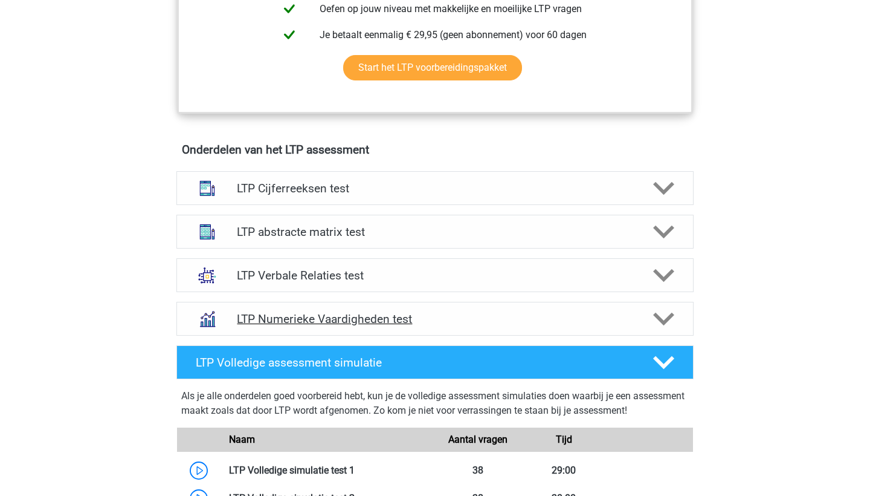
scroll to position [639, 0]
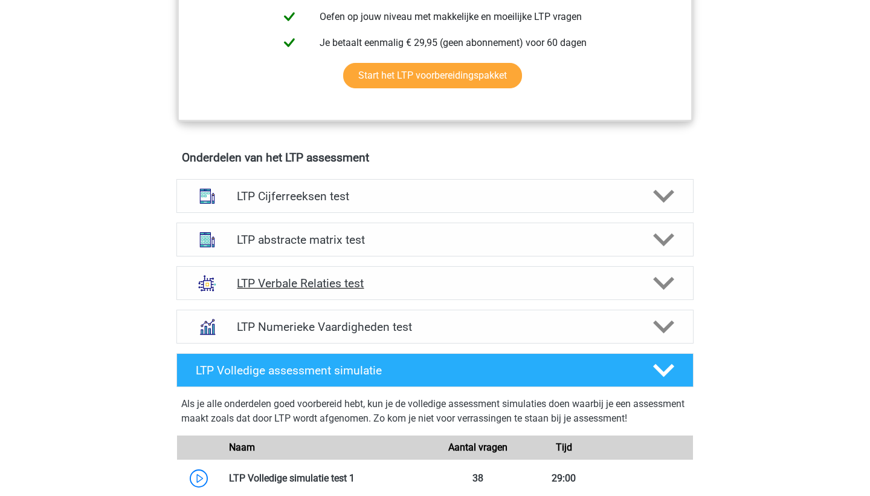
click at [394, 290] on div "LTP Verbale Relaties test" at bounding box center [435, 283] width 517 height 34
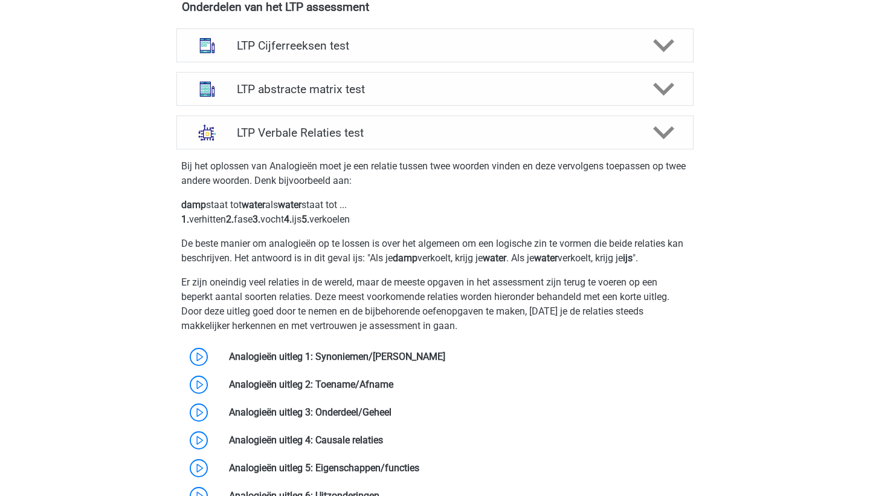
scroll to position [846, 0]
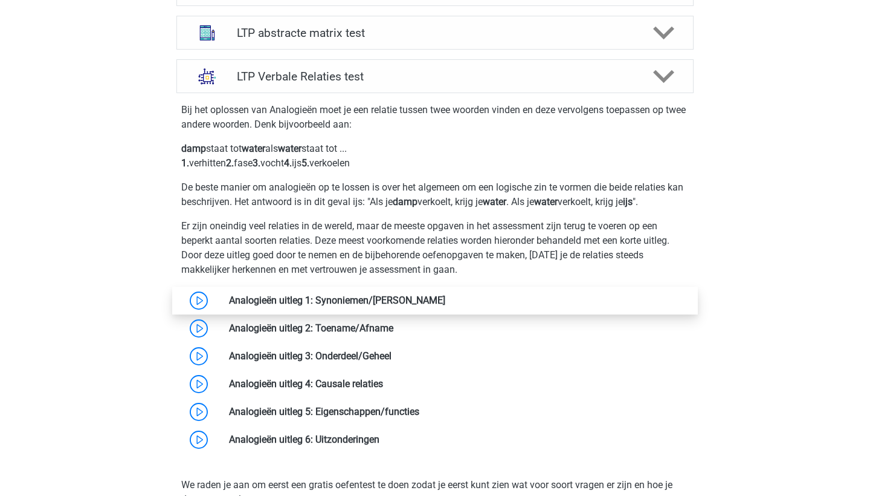
click at [445, 298] on link at bounding box center [445, 299] width 0 height 11
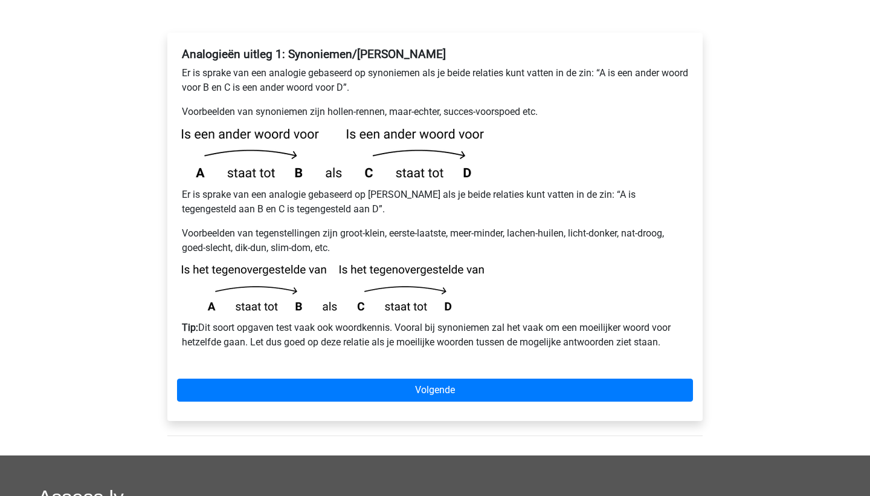
scroll to position [212, 0]
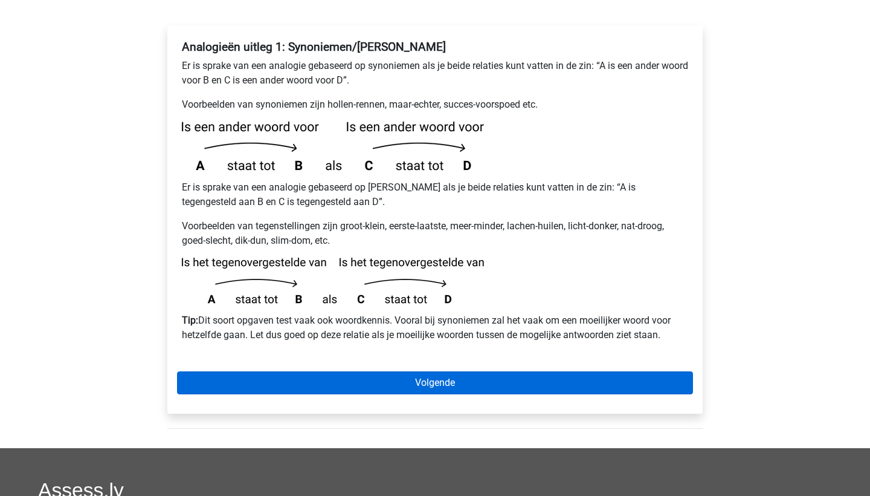
click at [380, 371] on link "Volgende" at bounding box center [435, 382] width 516 height 23
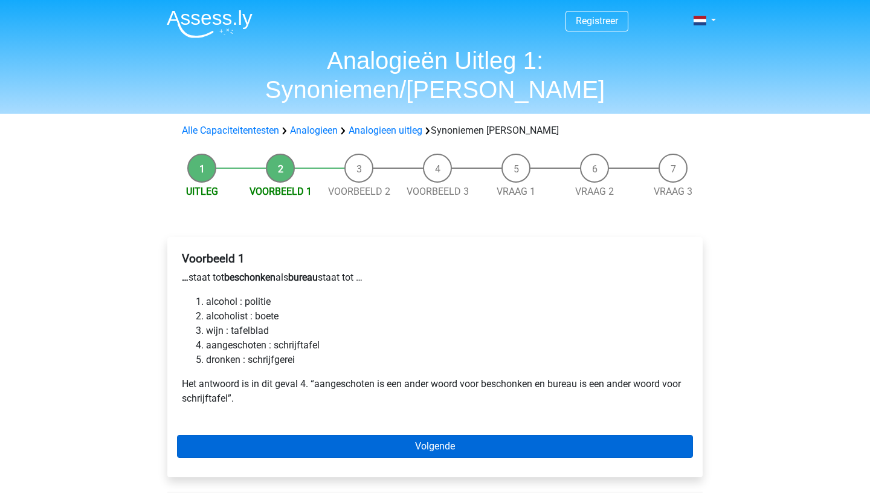
click at [340, 435] on link "Volgende" at bounding box center [435, 446] width 516 height 23
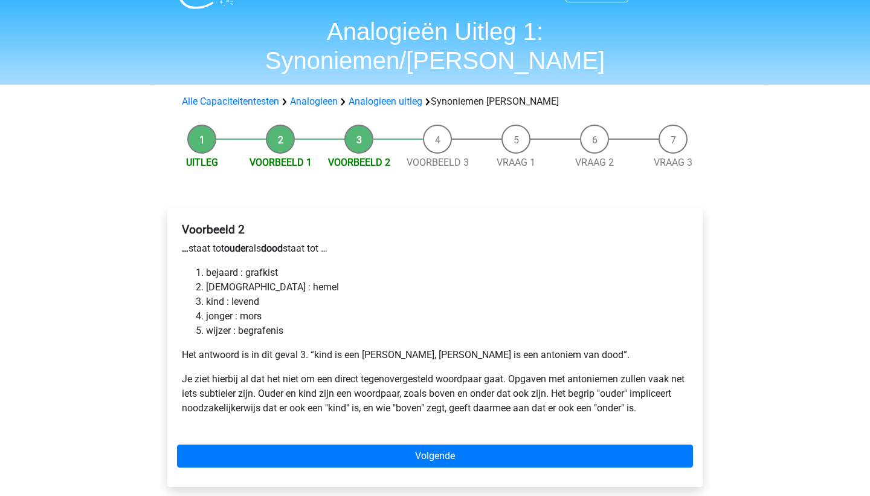
scroll to position [30, 0]
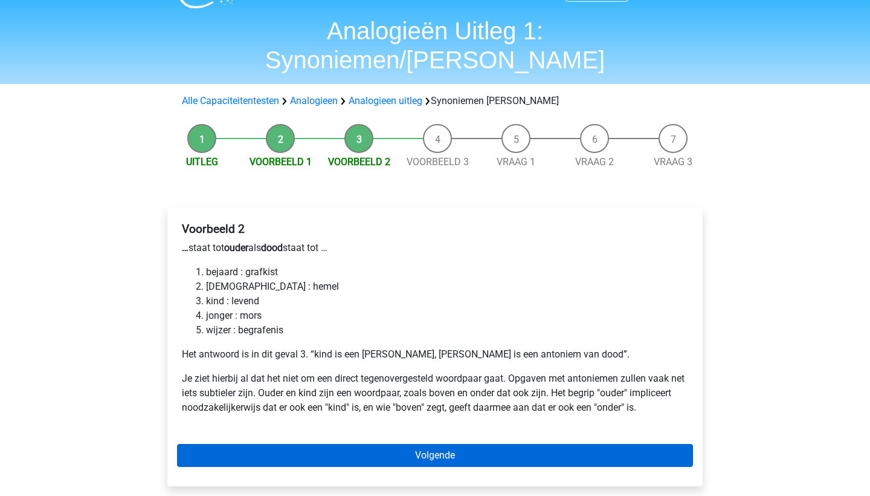
click at [340, 444] on link "Volgende" at bounding box center [435, 455] width 516 height 23
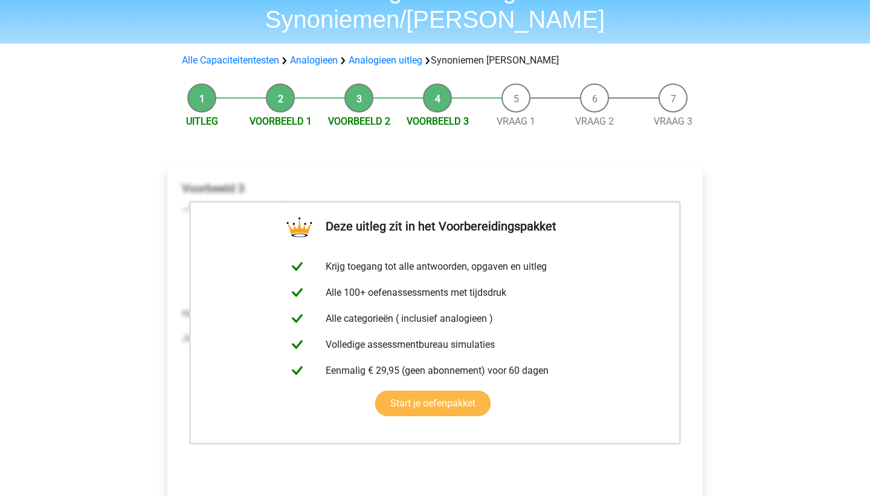
scroll to position [70, 0]
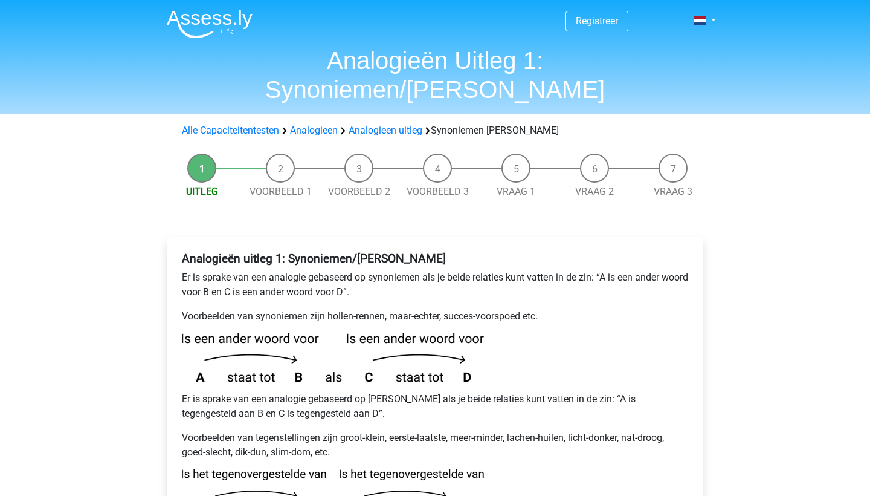
scroll to position [212, 0]
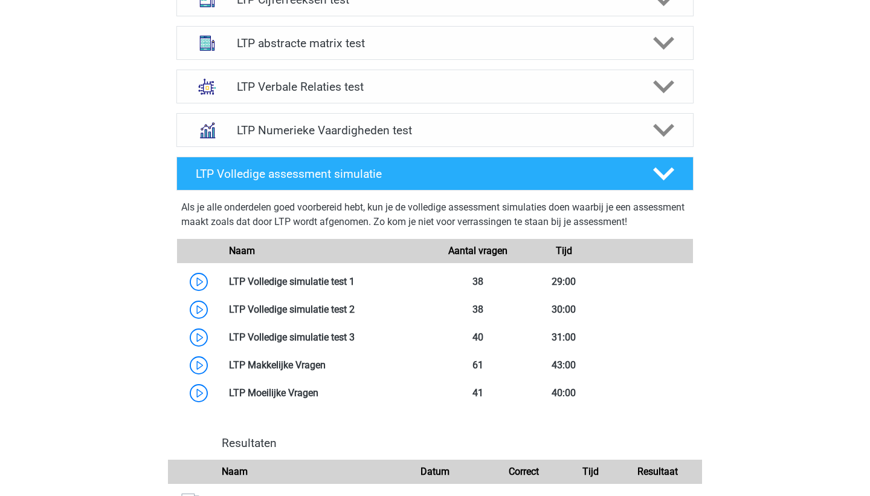
scroll to position [833, 0]
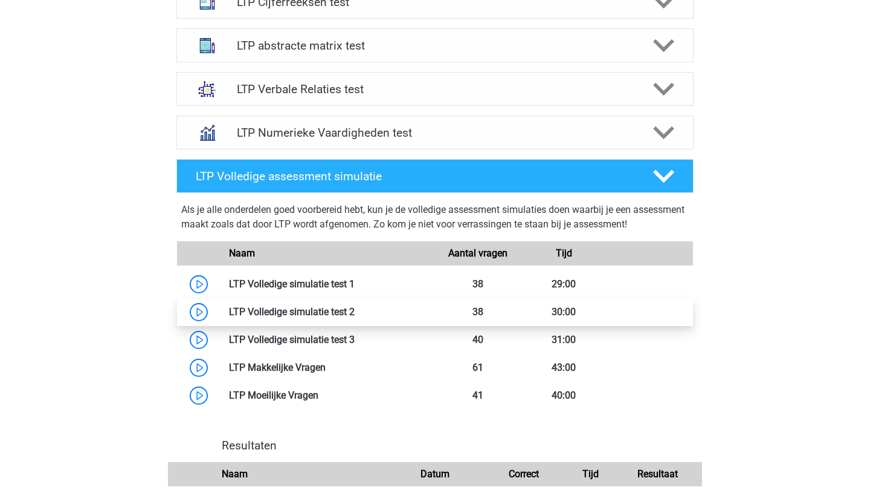
click at [355, 311] on link at bounding box center [355, 311] width 0 height 11
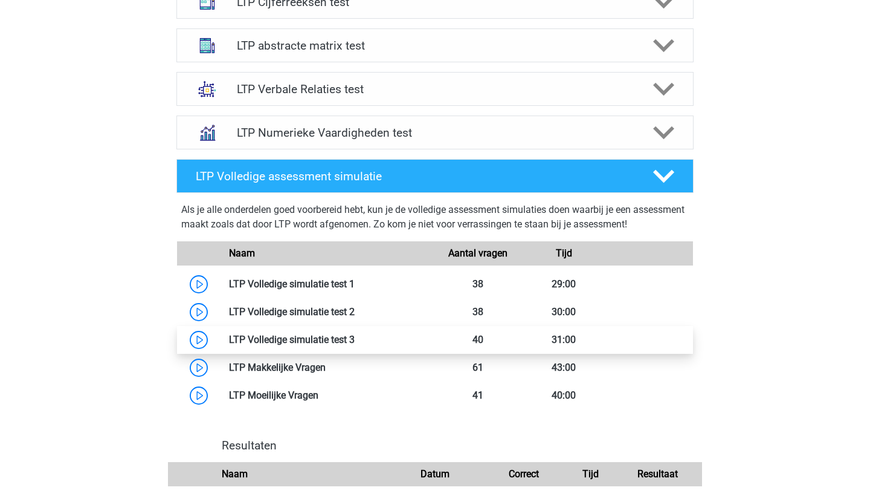
click at [355, 339] on link at bounding box center [355, 339] width 0 height 11
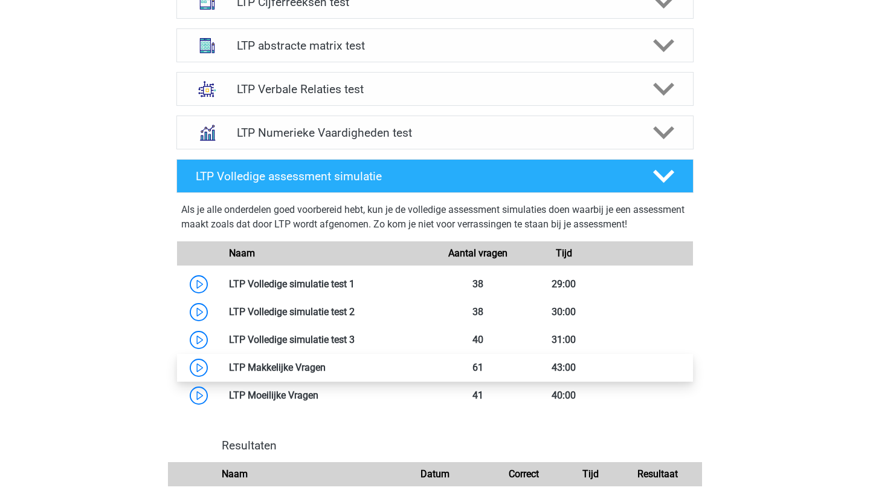
click at [326, 370] on link at bounding box center [326, 366] width 0 height 11
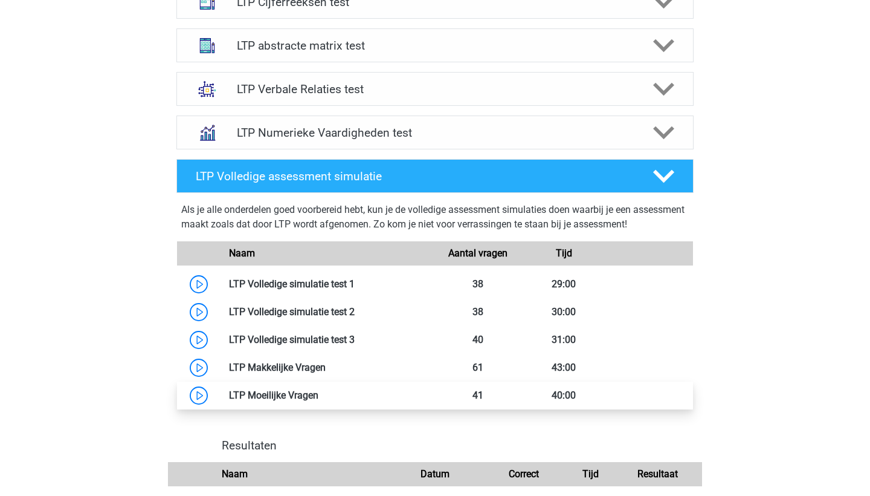
click at [319, 400] on link at bounding box center [319, 394] width 0 height 11
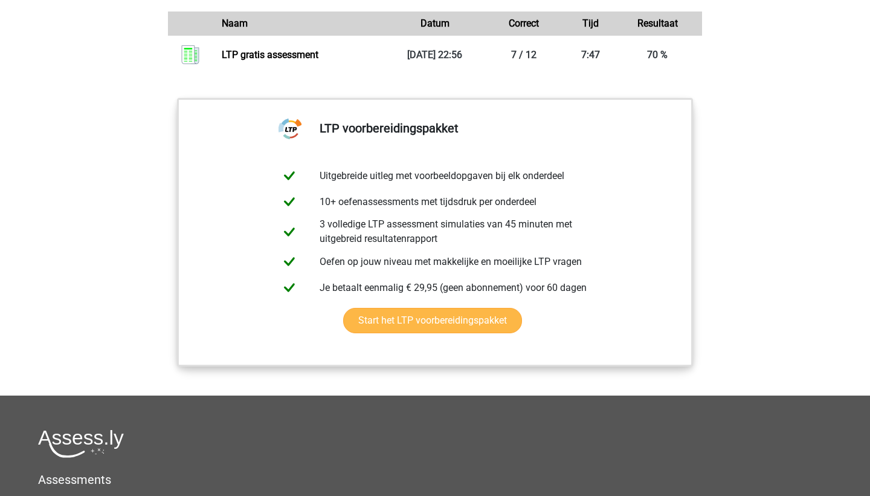
scroll to position [1286, 0]
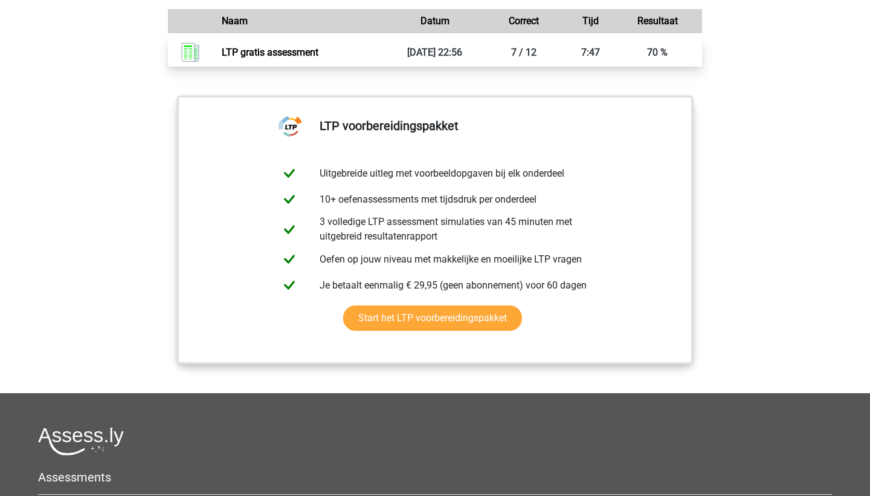
click at [251, 51] on link "LTP gratis assessment" at bounding box center [270, 52] width 97 height 11
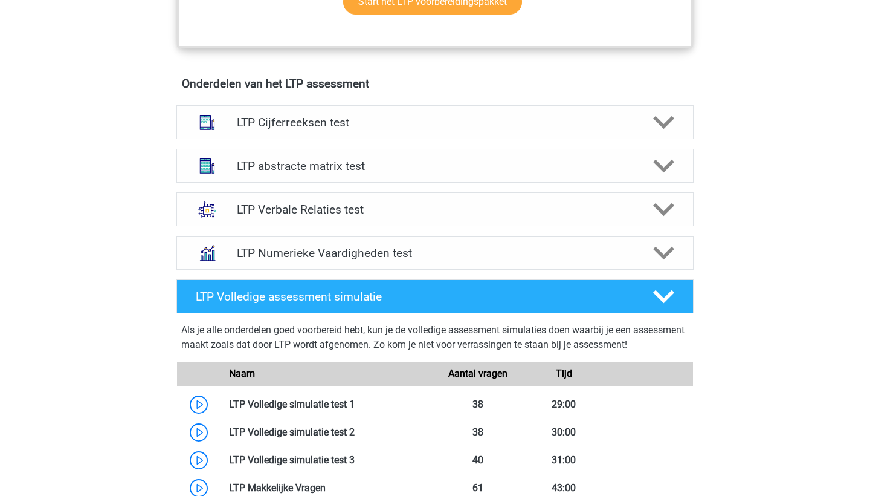
scroll to position [710, 0]
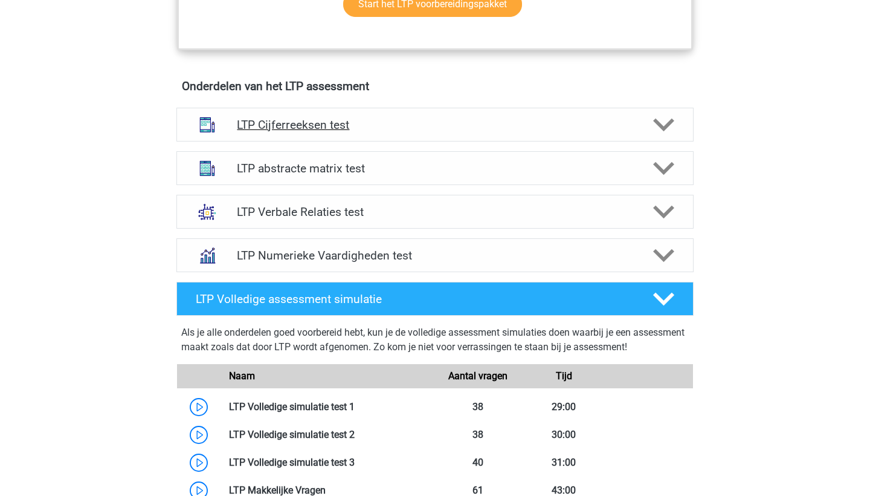
click at [419, 132] on div "LTP Cijferreeksen test" at bounding box center [435, 125] width 517 height 34
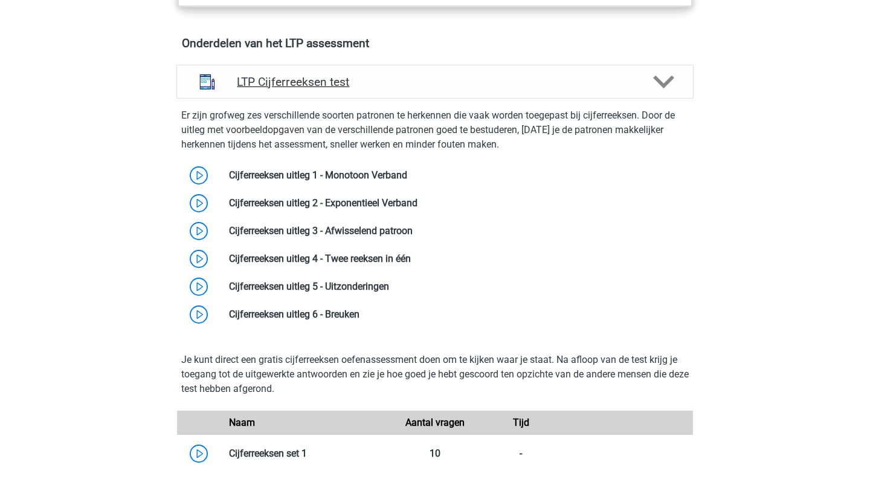
scroll to position [759, 0]
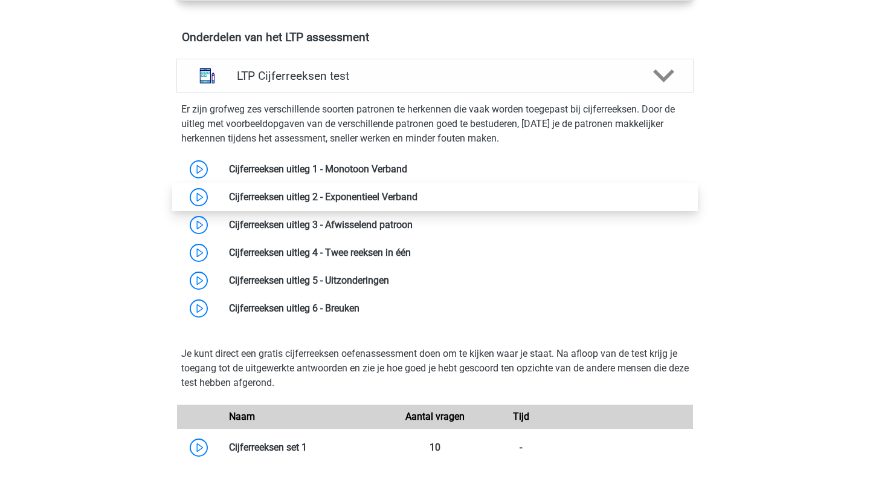
click at [418, 202] on link at bounding box center [418, 196] width 0 height 11
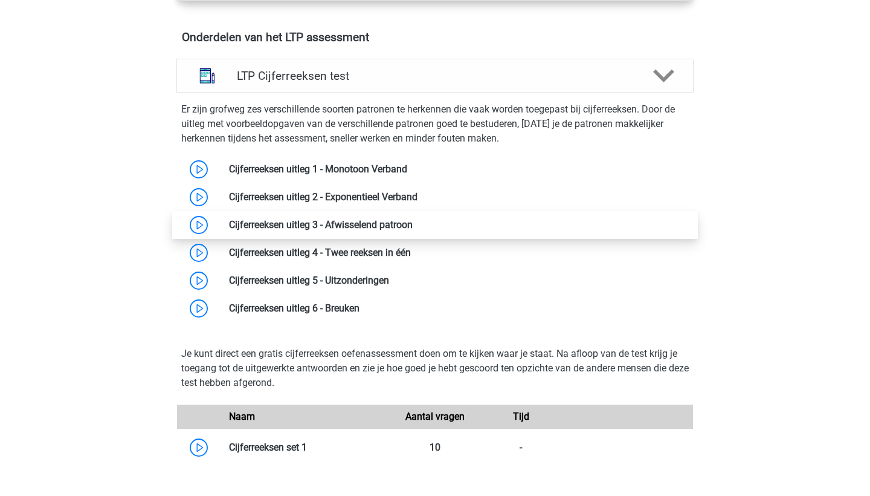
click at [413, 230] on link at bounding box center [413, 224] width 0 height 11
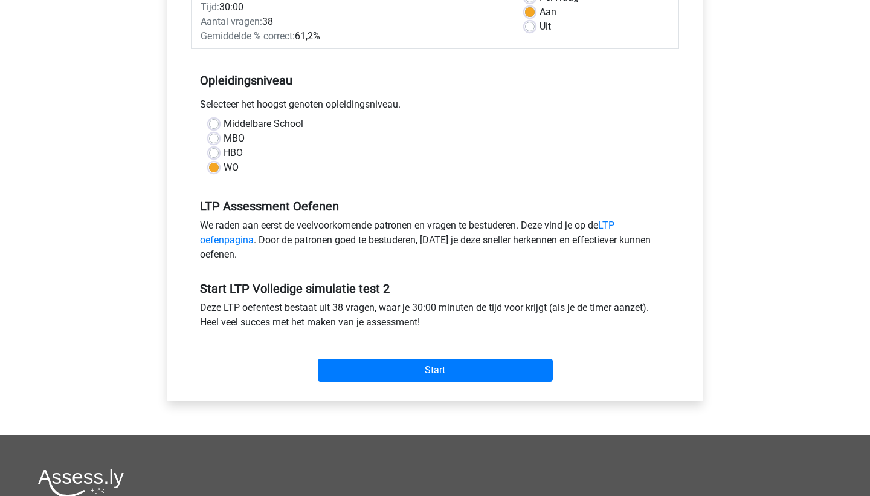
scroll to position [239, 0]
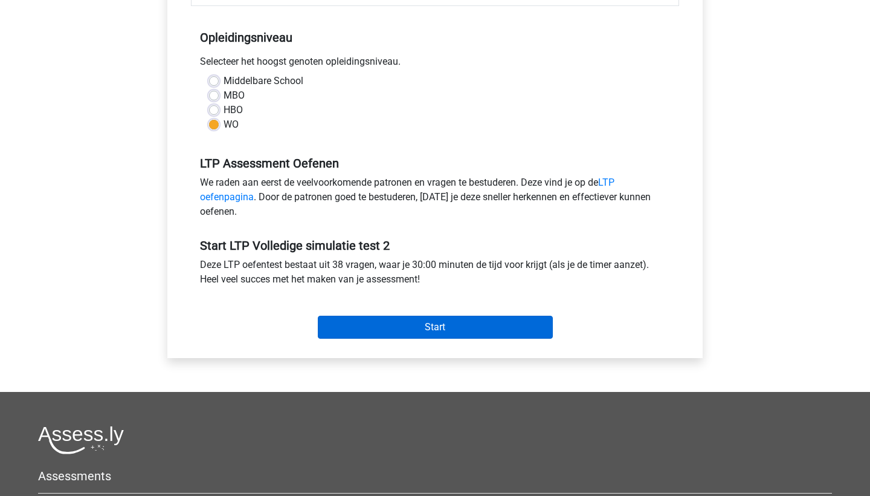
click at [340, 326] on input "Start" at bounding box center [435, 327] width 235 height 23
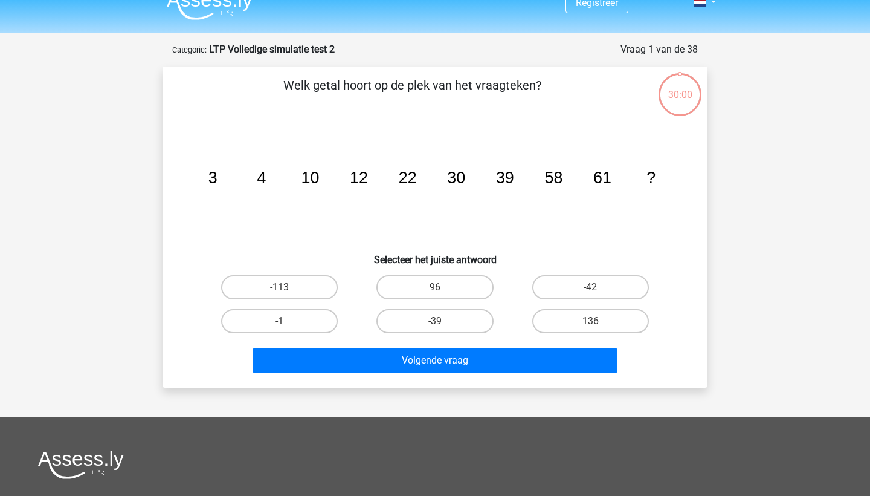
scroll to position [19, 0]
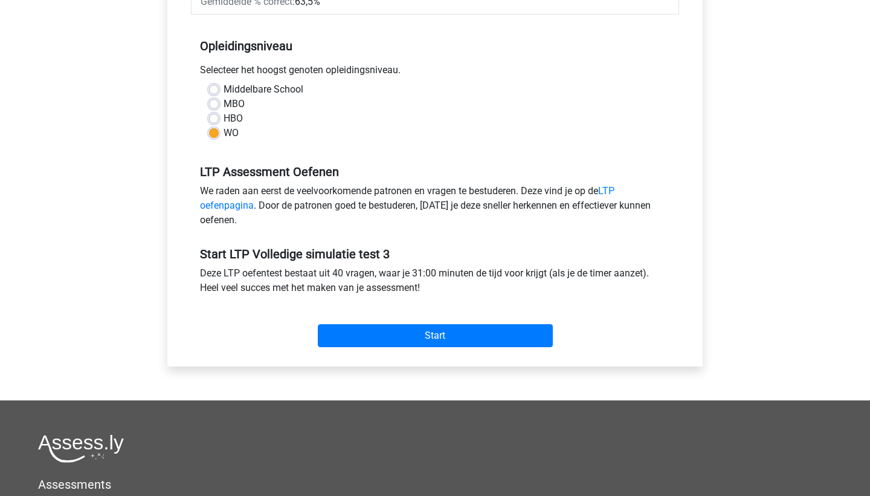
scroll to position [259, 0]
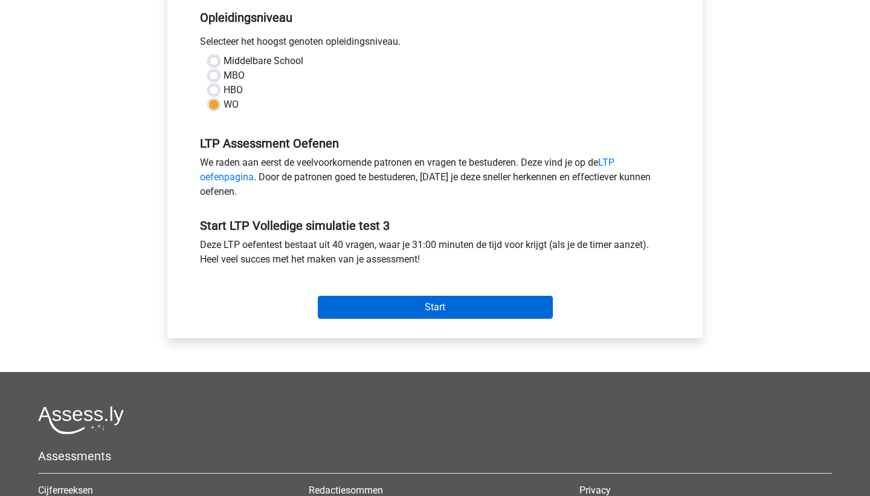
click at [365, 304] on input "Start" at bounding box center [435, 307] width 235 height 23
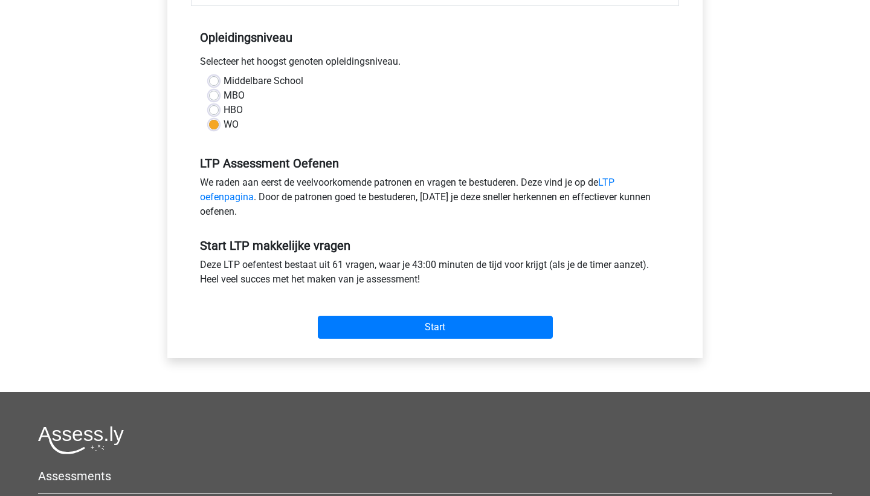
scroll to position [256, 0]
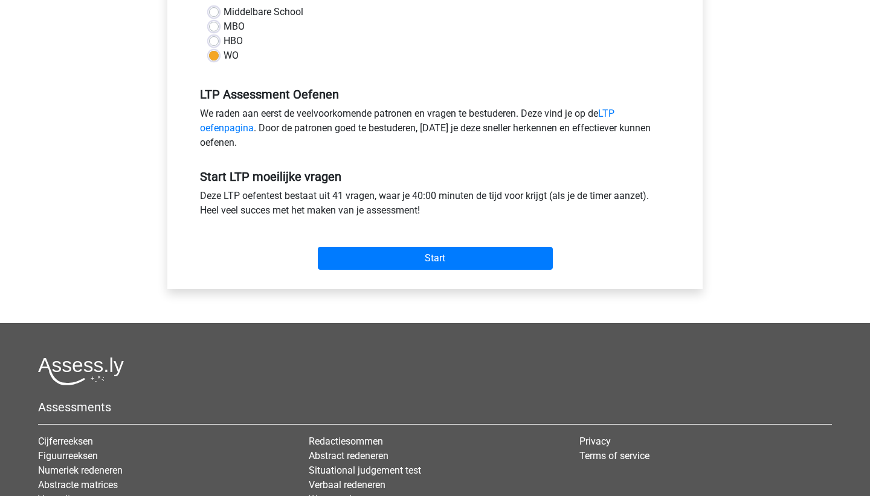
scroll to position [354, 0]
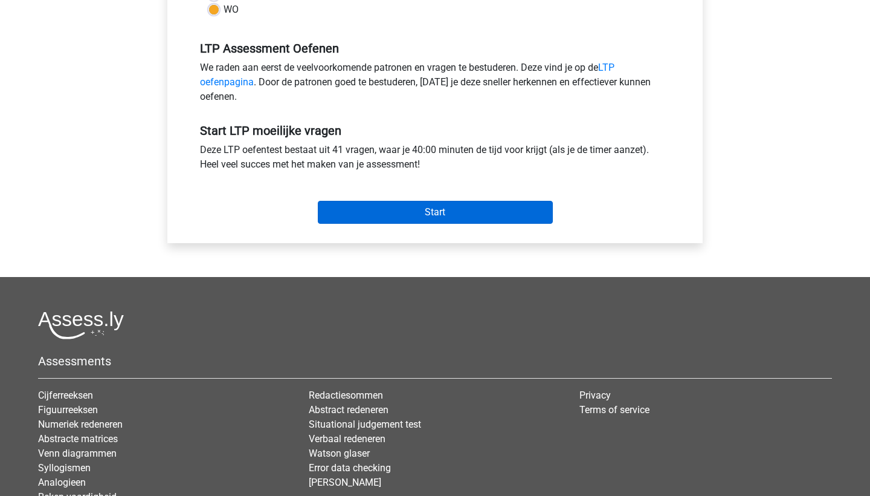
click at [416, 209] on input "Start" at bounding box center [435, 212] width 235 height 23
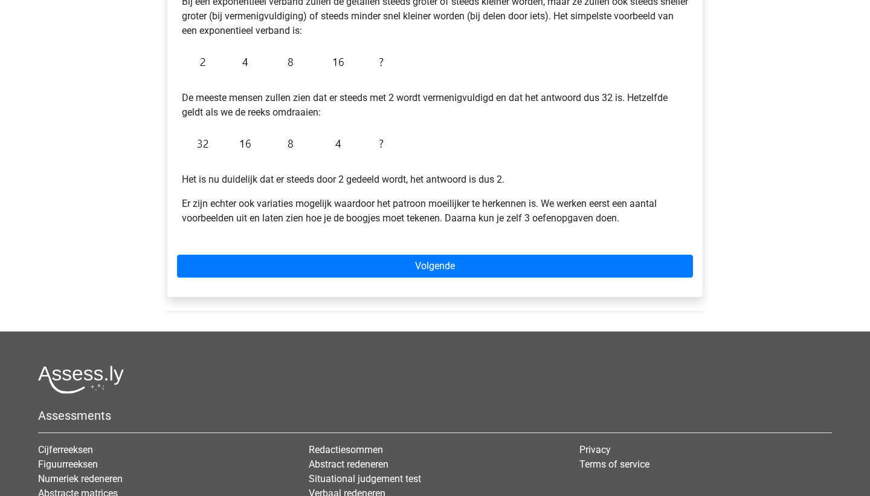
scroll to position [271, 0]
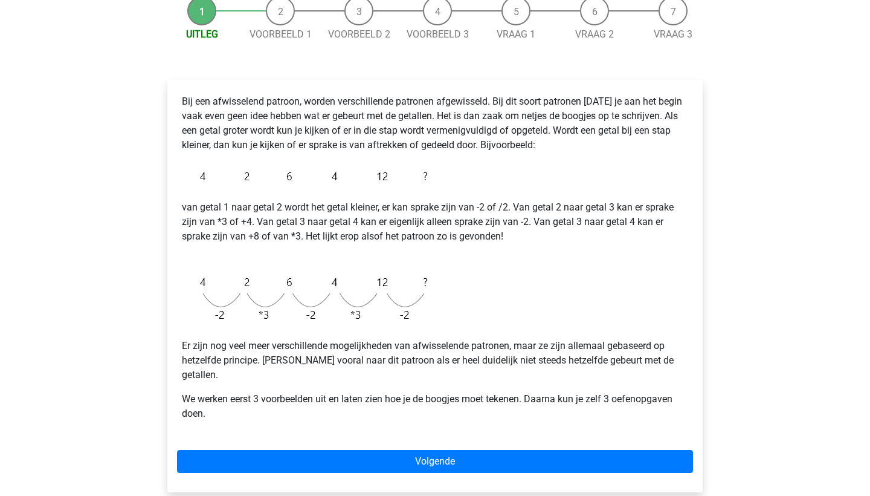
scroll to position [128, 0]
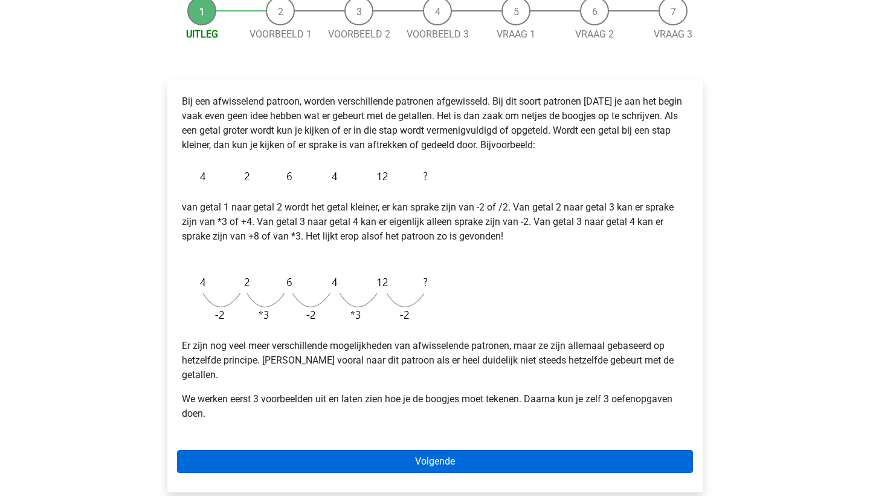
click at [391, 450] on link "Volgende" at bounding box center [435, 461] width 516 height 23
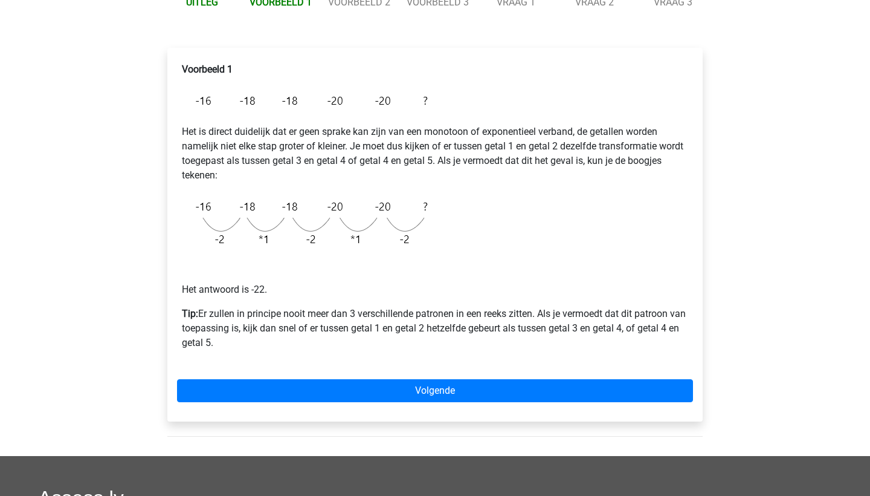
scroll to position [179, 0]
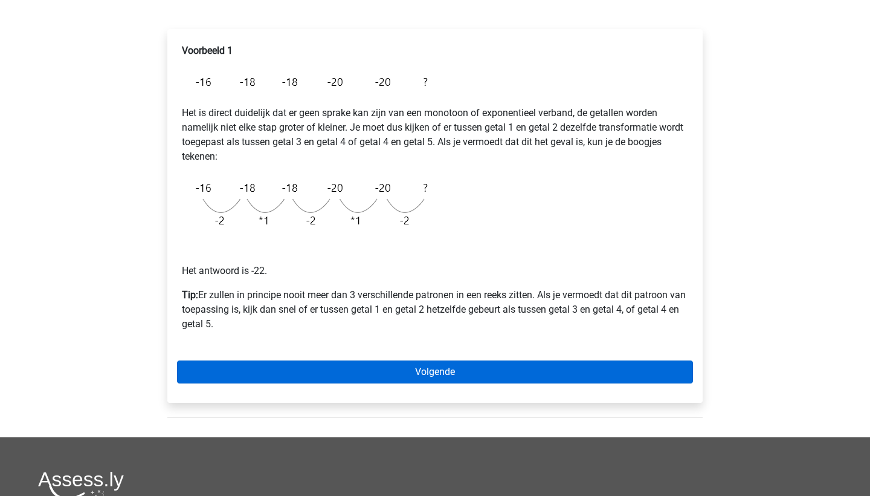
click at [407, 364] on link "Volgende" at bounding box center [435, 371] width 516 height 23
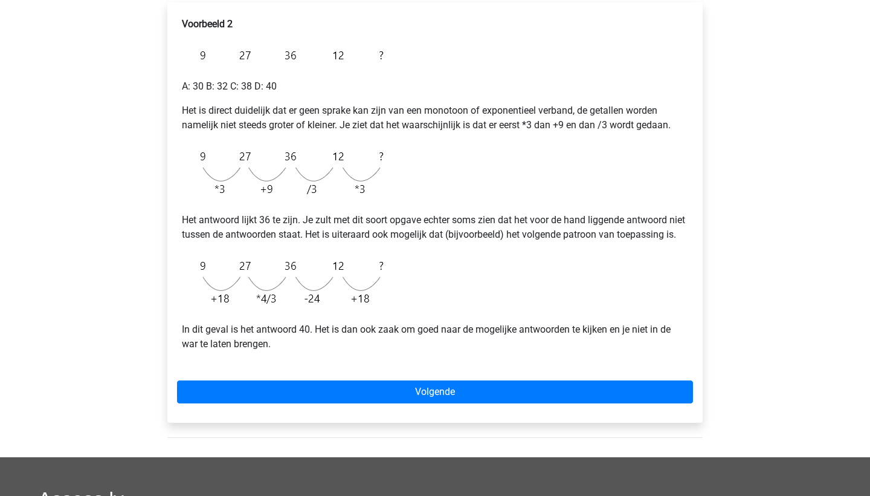
scroll to position [224, 0]
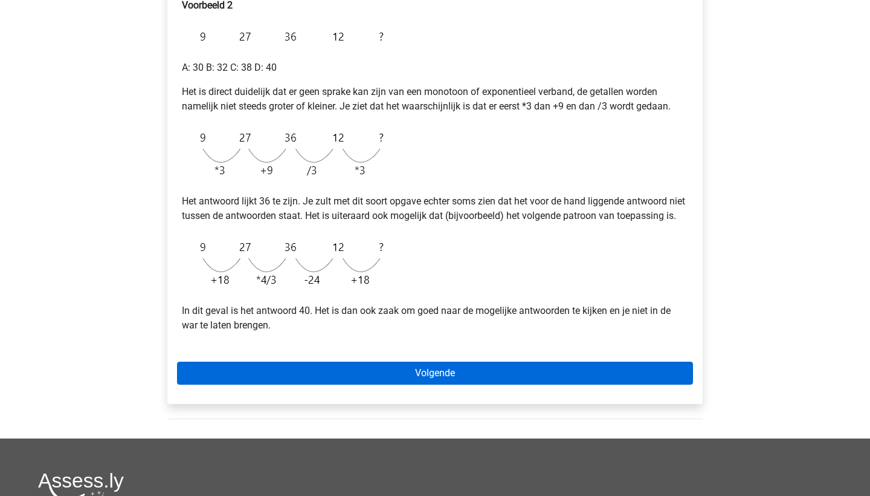
click at [402, 384] on link "Volgende" at bounding box center [435, 372] width 516 height 23
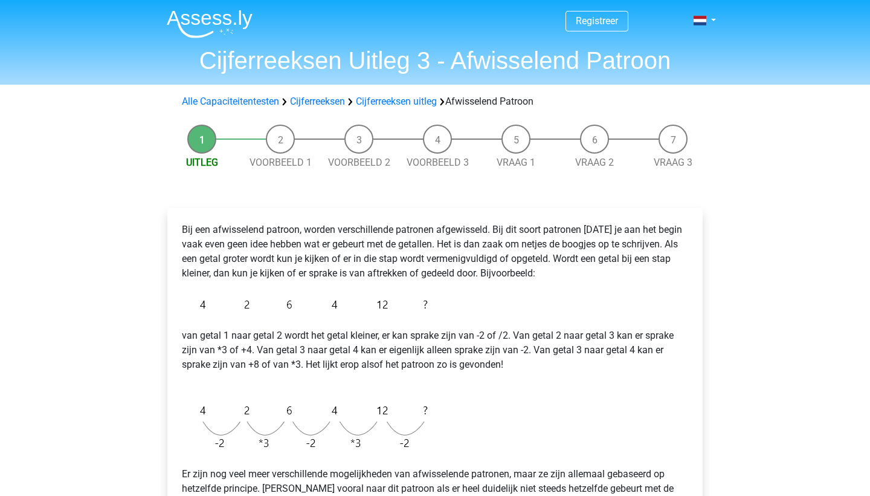
scroll to position [128, 0]
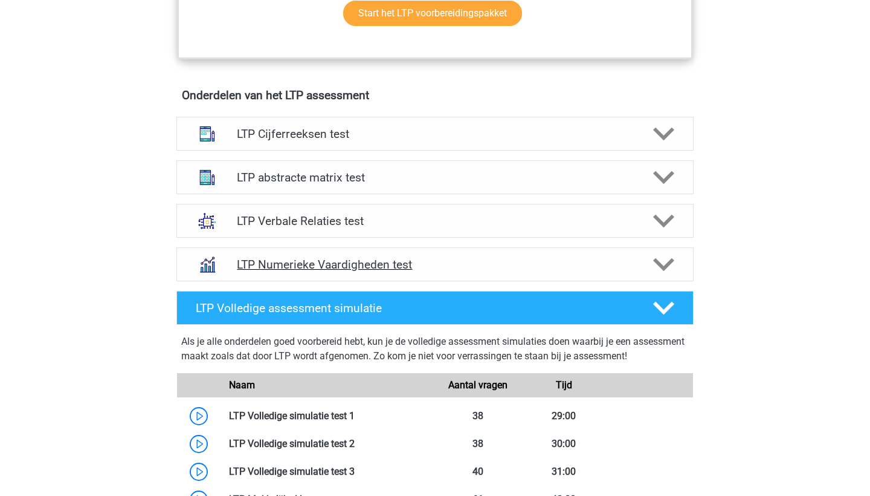
scroll to position [677, 0]
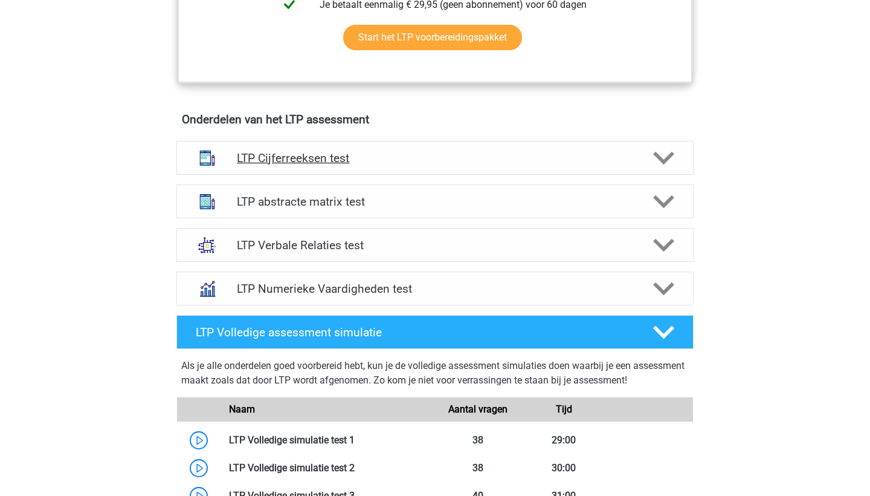
click at [358, 162] on h4 "LTP Cijferreeksen test" at bounding box center [435, 158] width 396 height 14
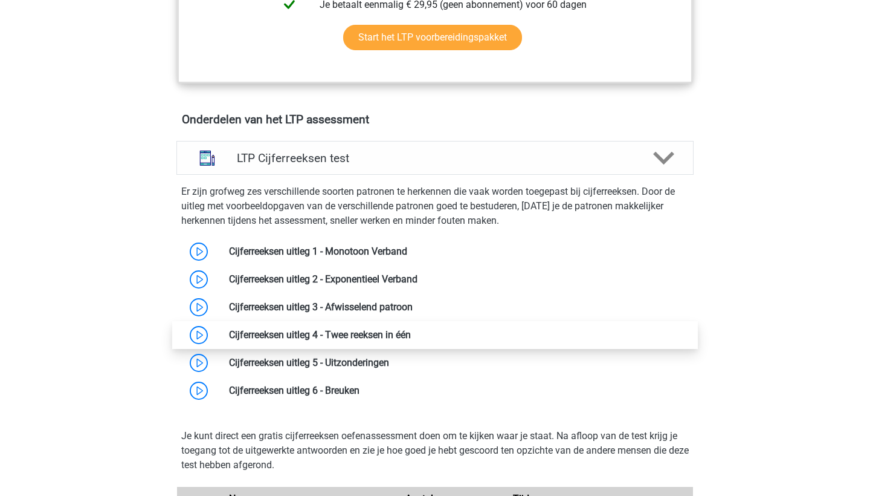
click at [411, 335] on link at bounding box center [411, 334] width 0 height 11
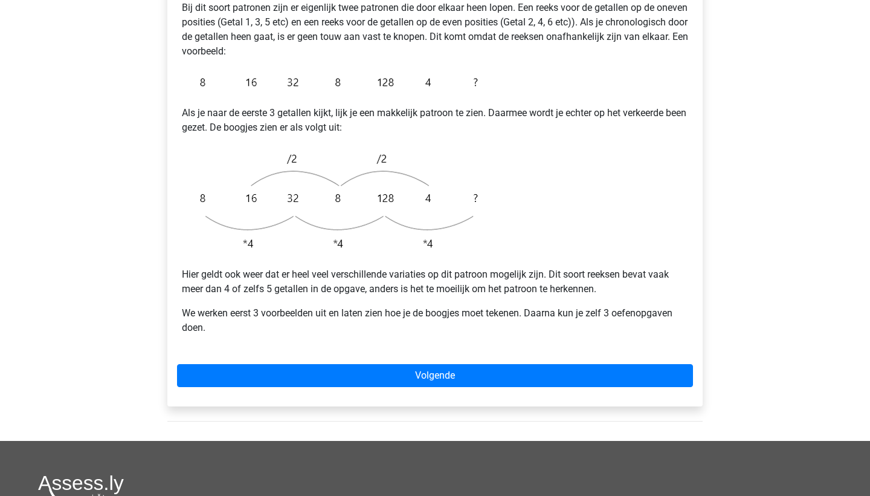
scroll to position [276, 0]
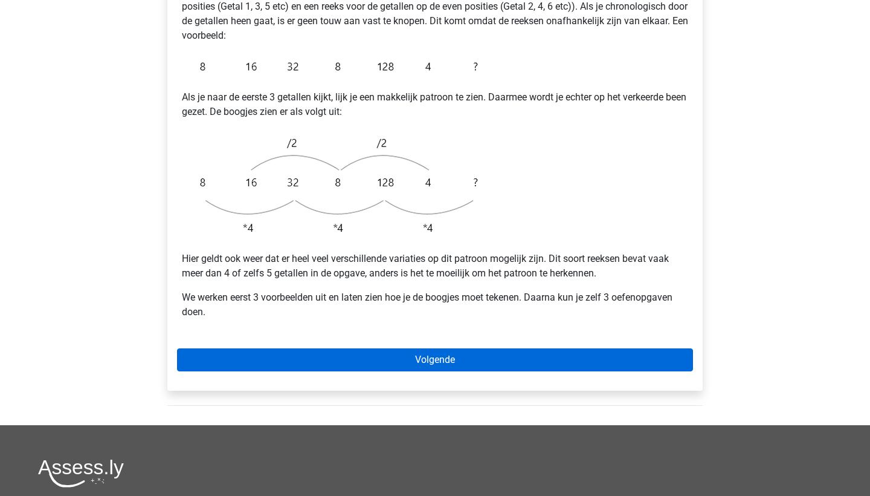
click at [519, 348] on link "Volgende" at bounding box center [435, 359] width 516 height 23
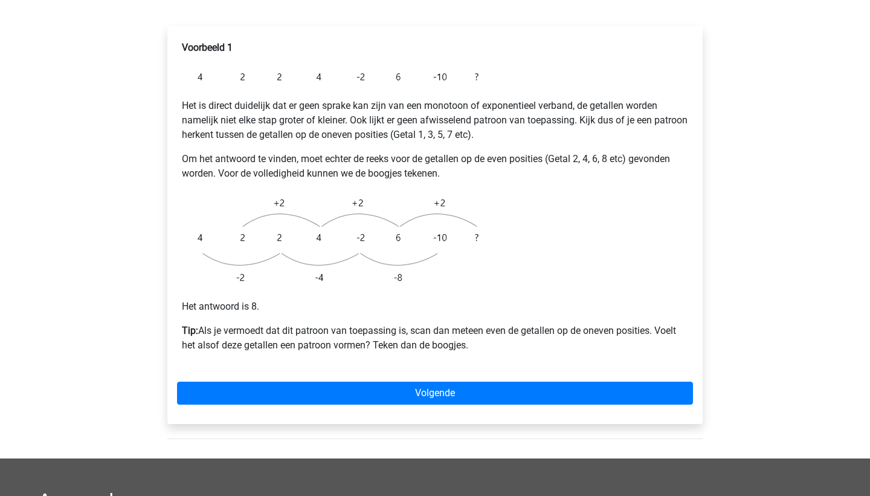
scroll to position [212, 0]
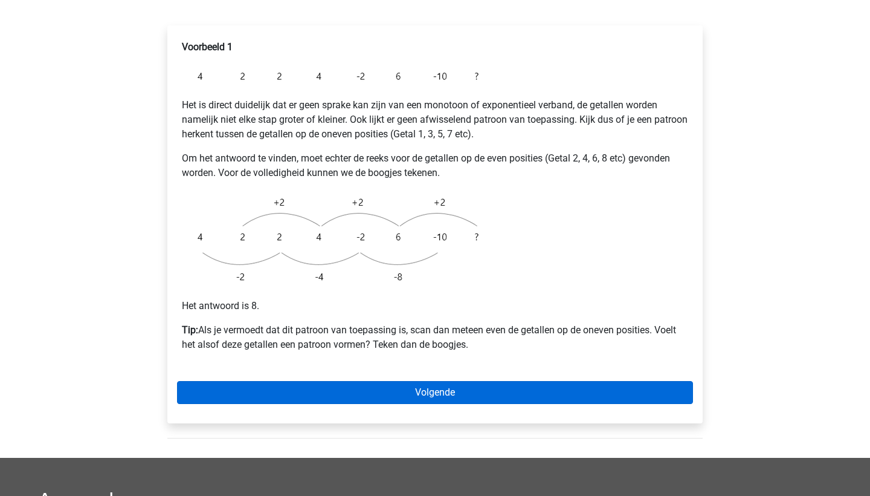
click at [466, 381] on link "Volgende" at bounding box center [435, 392] width 516 height 23
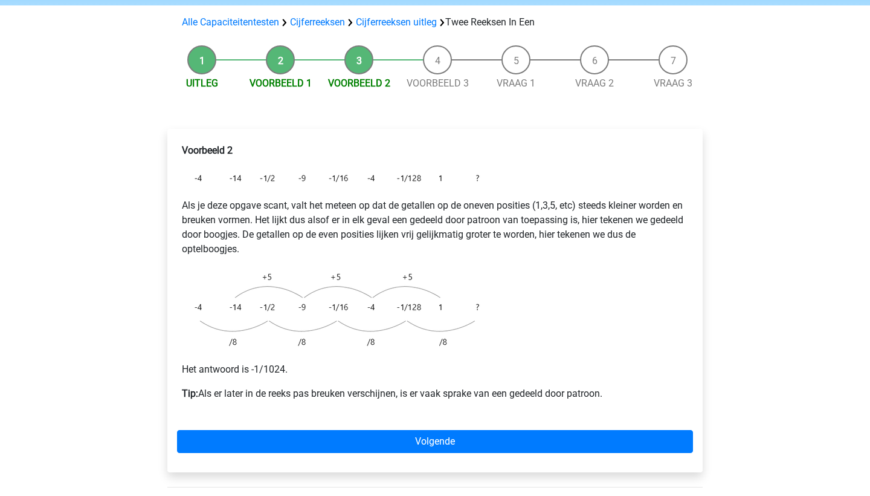
scroll to position [109, 0]
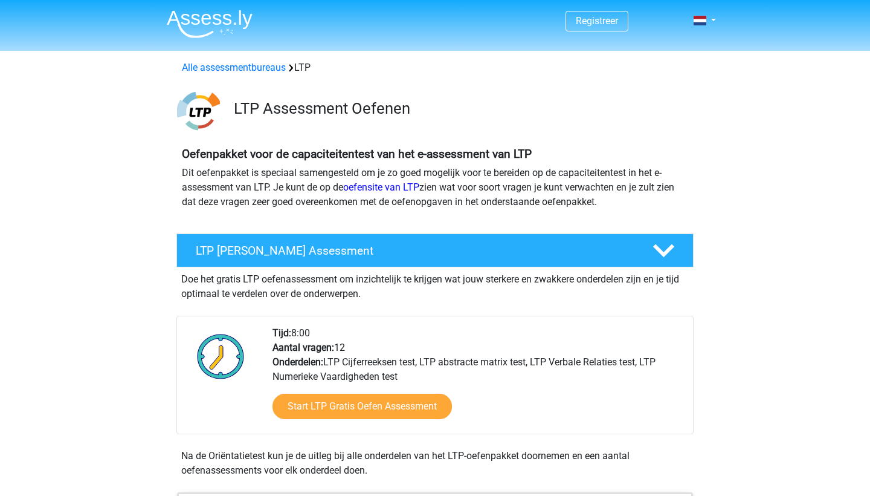
scroll to position [677, 0]
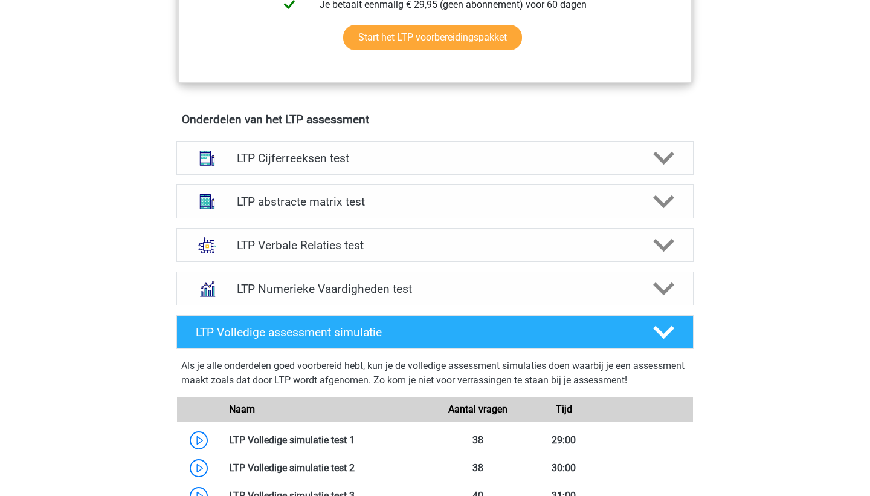
click at [334, 170] on div "LTP Cijferreeksen test" at bounding box center [435, 158] width 517 height 34
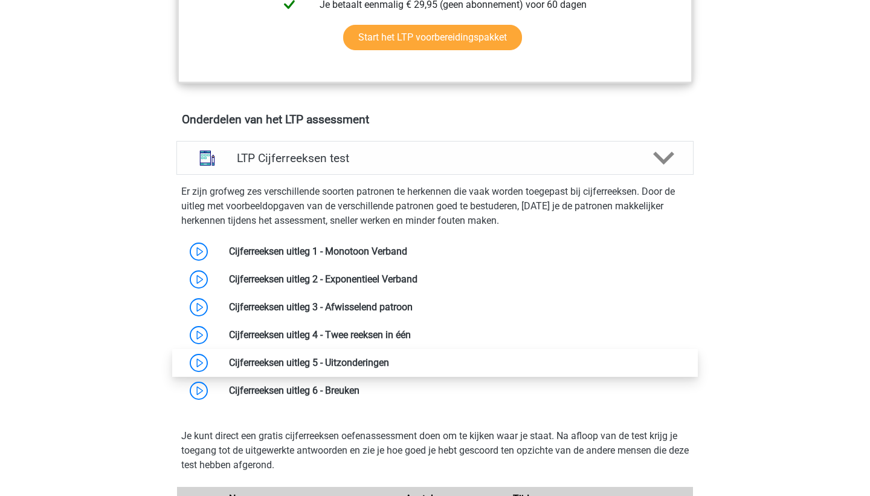
click at [389, 368] on link at bounding box center [389, 362] width 0 height 11
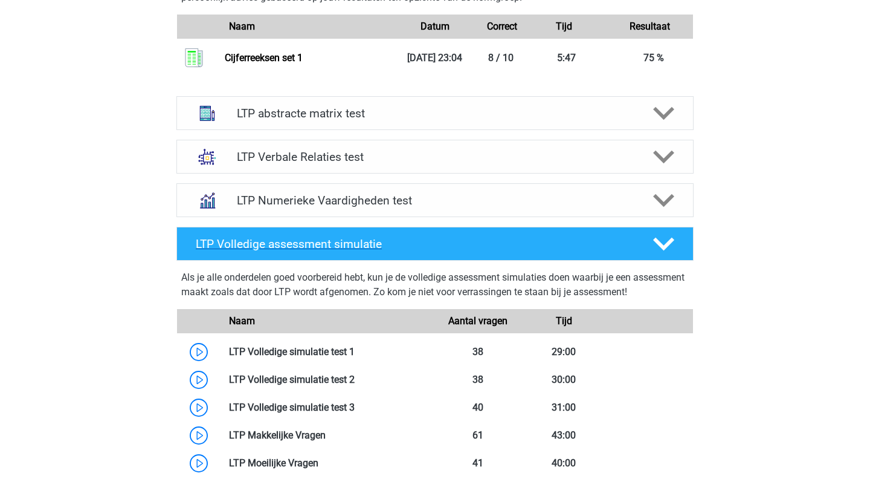
scroll to position [1509, 0]
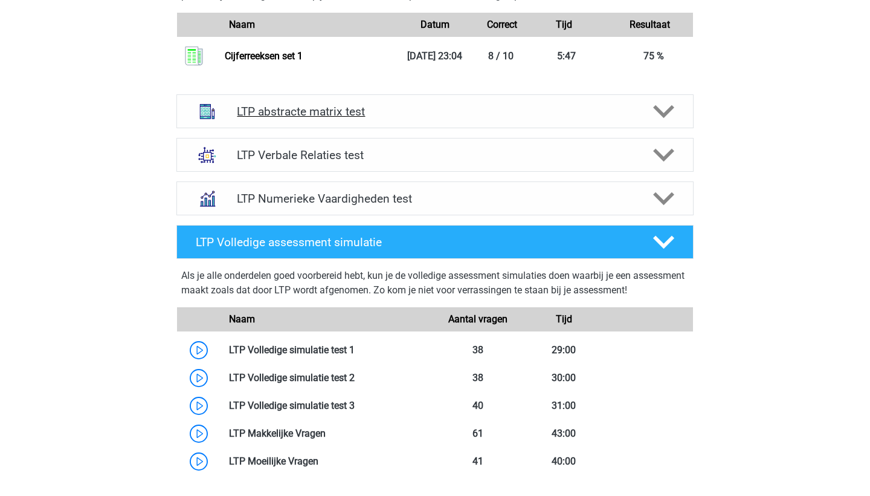
click at [416, 128] on div "LTP abstracte matrix test" at bounding box center [435, 111] width 517 height 34
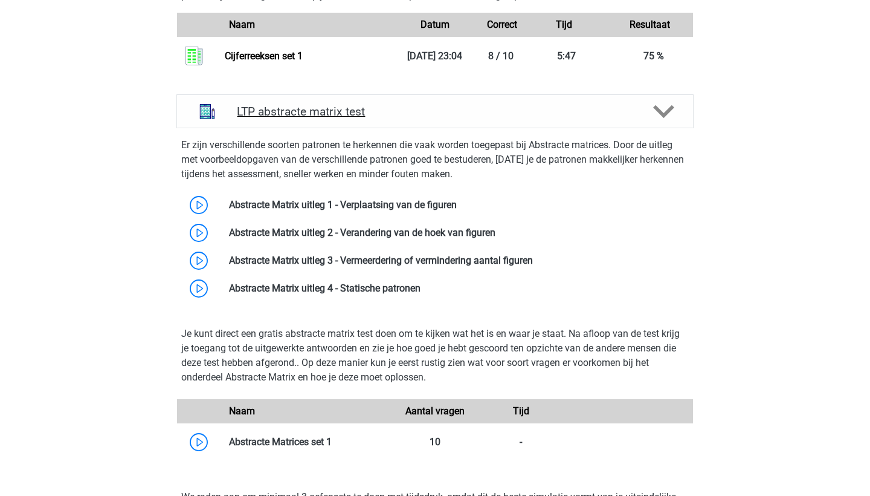
click at [416, 128] on div "LTP abstracte matrix test" at bounding box center [435, 111] width 517 height 34
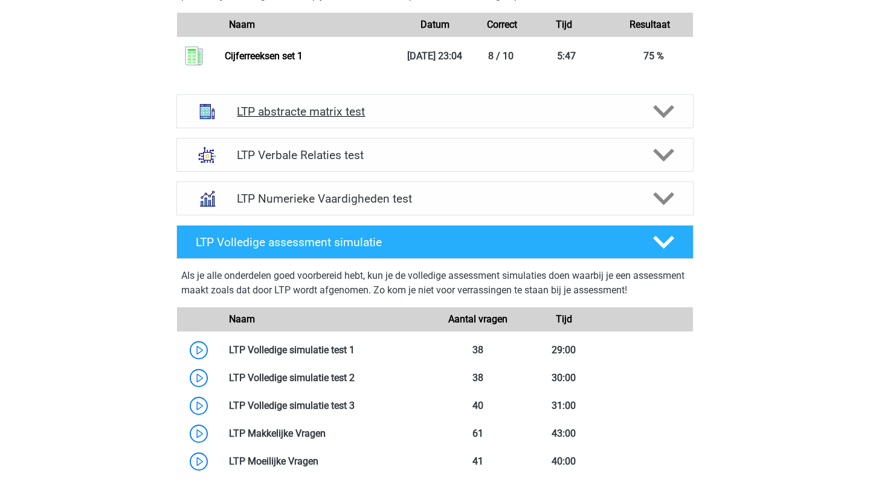
click at [416, 128] on div "LTP abstracte matrix test" at bounding box center [435, 111] width 517 height 34
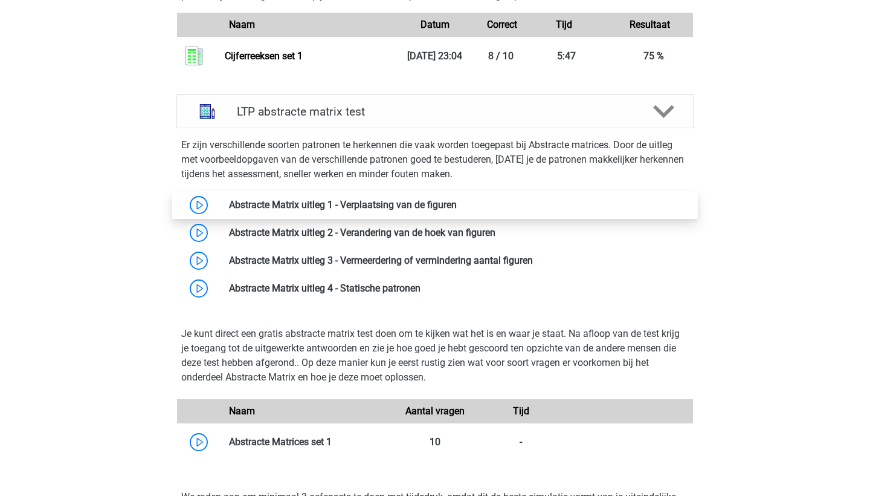
click at [457, 210] on link at bounding box center [457, 204] width 0 height 11
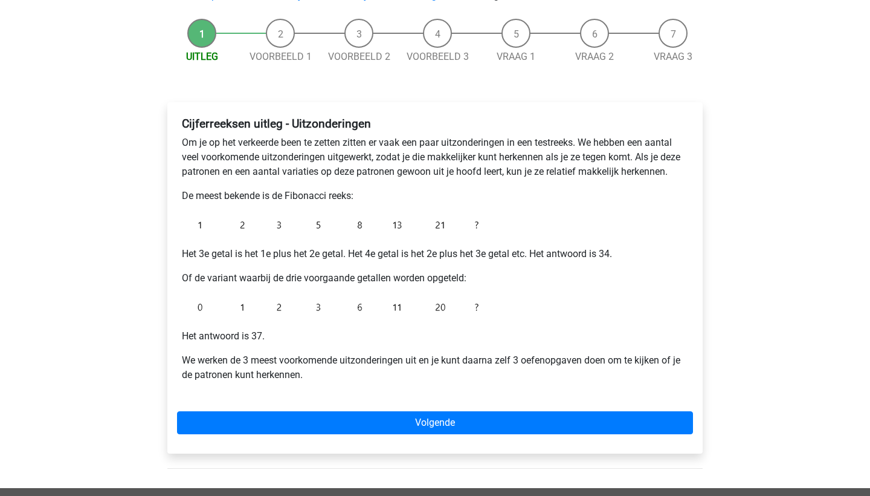
scroll to position [108, 0]
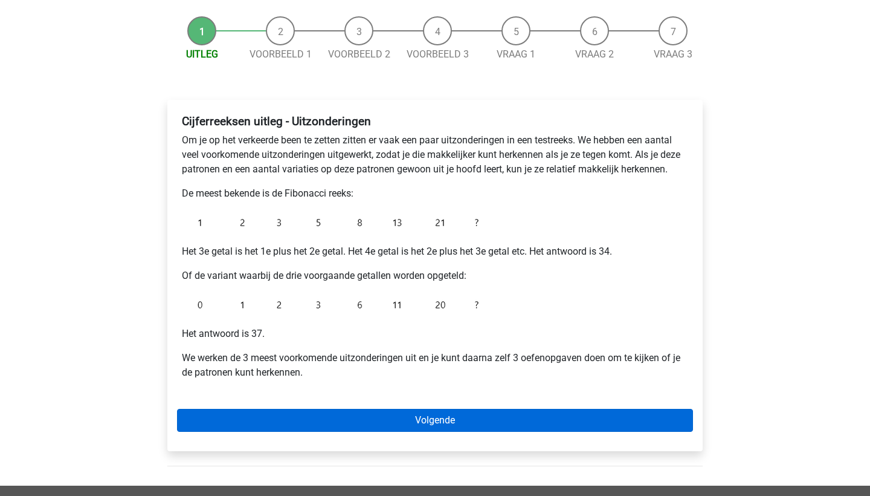
click at [340, 410] on link "Volgende" at bounding box center [435, 420] width 516 height 23
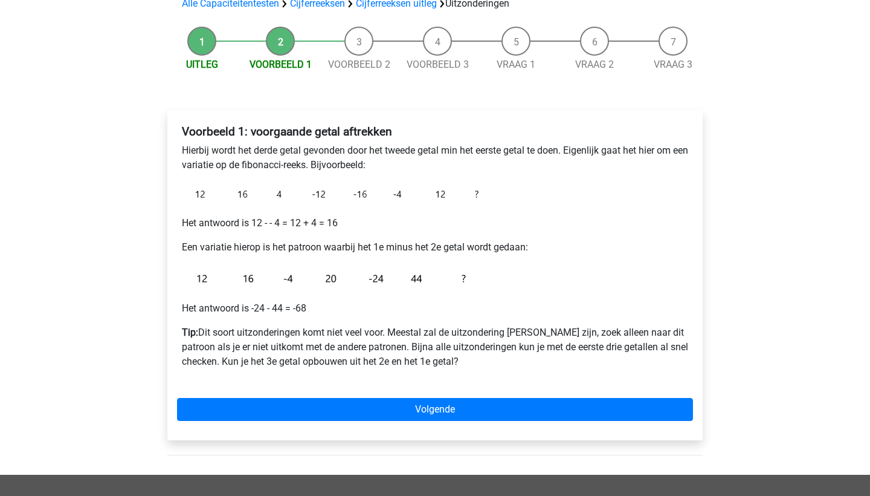
scroll to position [99, 0]
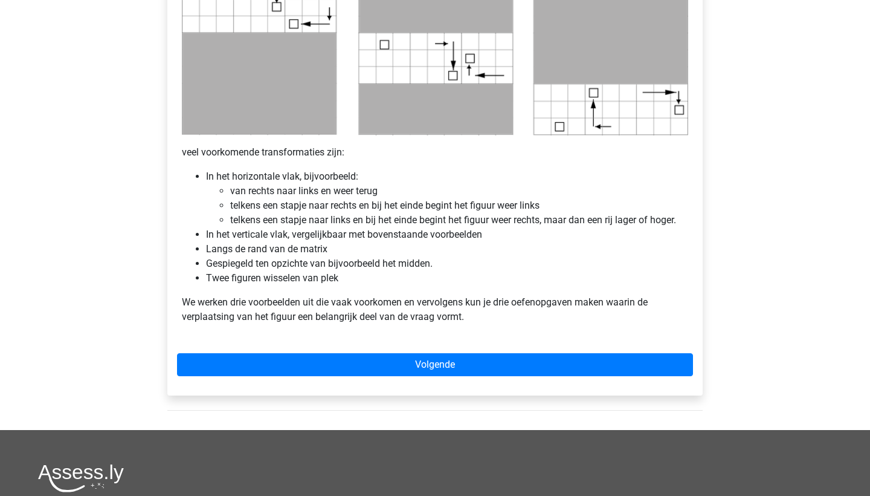
scroll to position [641, 0]
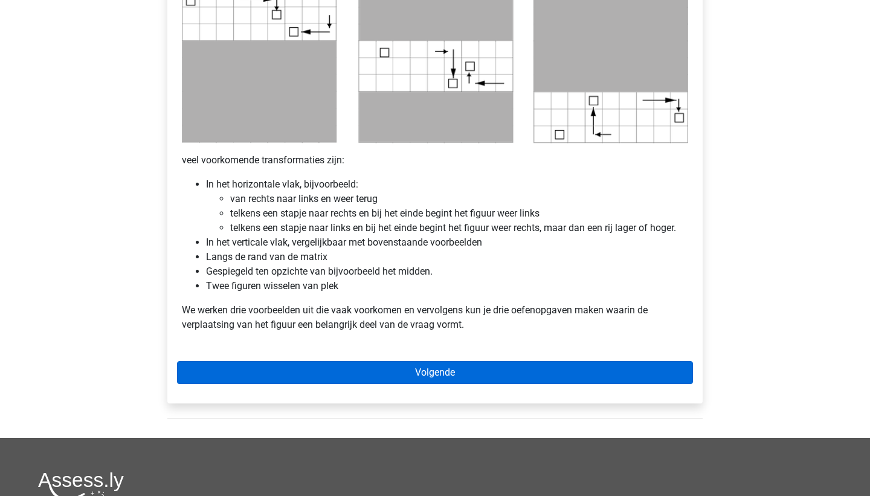
click at [456, 367] on link "Volgende" at bounding box center [435, 372] width 516 height 23
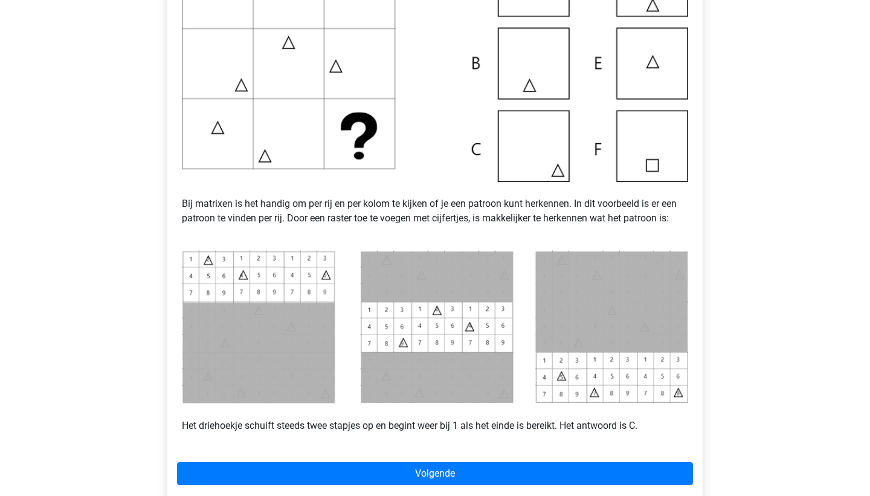
scroll to position [370, 0]
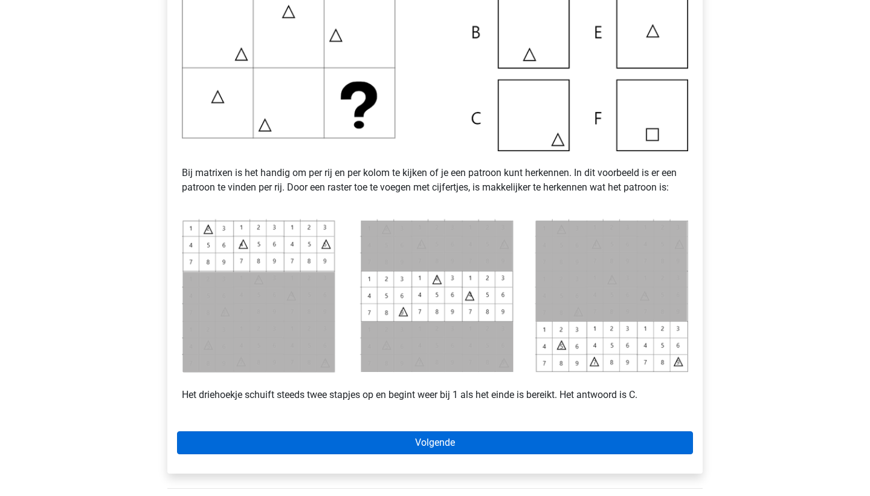
click at [346, 444] on link "Volgende" at bounding box center [435, 442] width 516 height 23
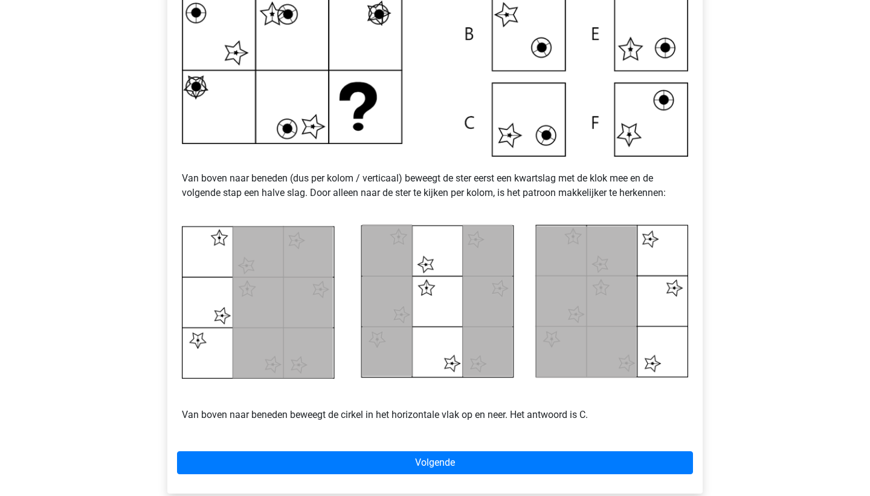
scroll to position [373, 0]
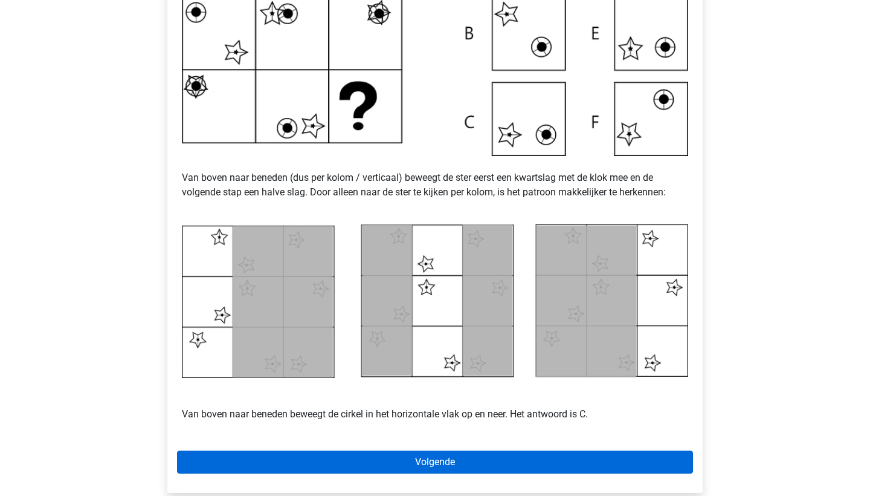
click at [418, 461] on link "Volgende" at bounding box center [435, 461] width 516 height 23
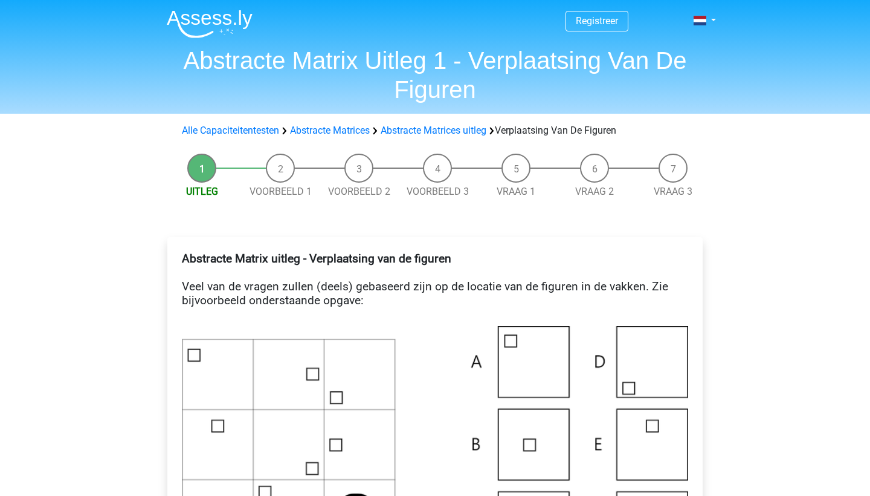
scroll to position [641, 0]
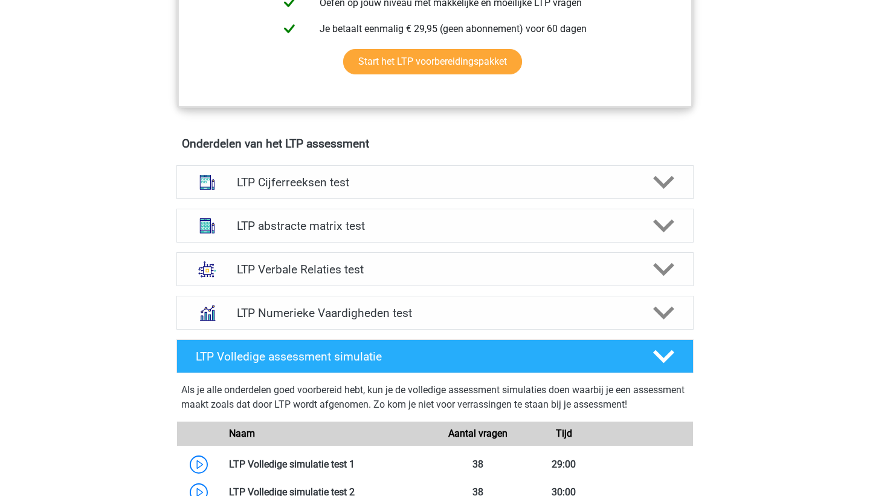
scroll to position [640, 0]
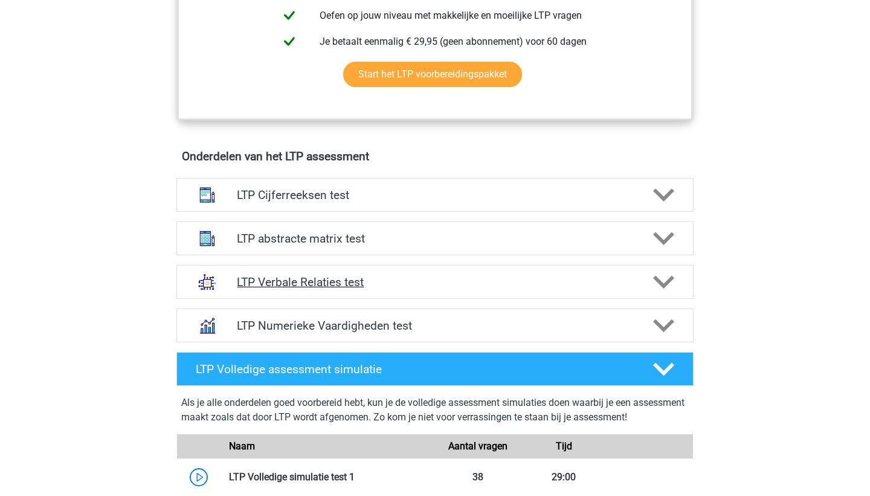
click at [363, 283] on h4 "LTP Verbale Relaties test" at bounding box center [435, 282] width 396 height 14
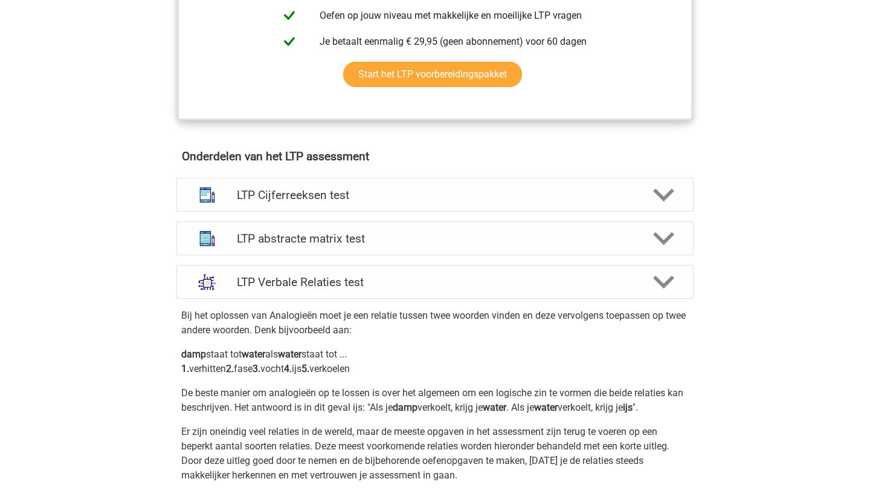
click at [371, 255] on div "LTP abstracte matrix test Er zijn verschillende soorten patronen te herkennen d…" at bounding box center [435, 238] width 565 height 44
click at [371, 248] on div "LTP abstracte matrix test" at bounding box center [435, 238] width 517 height 34
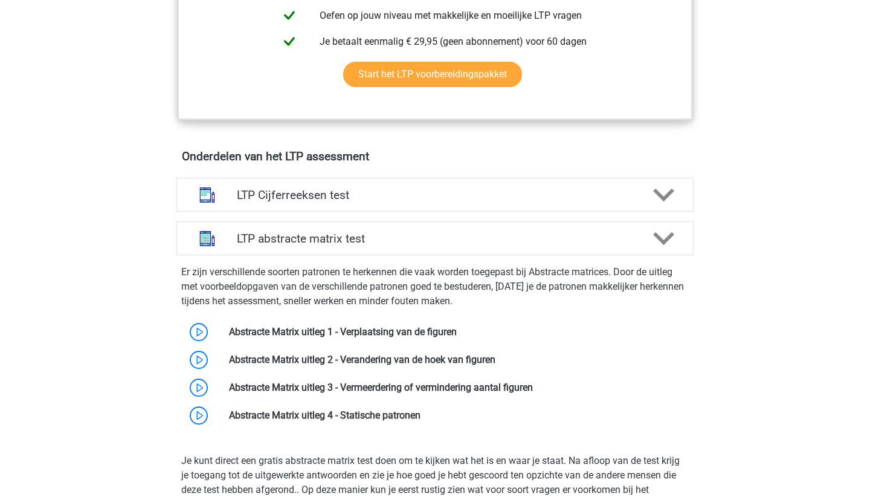
drag, startPoint x: 372, startPoint y: 248, endPoint x: 372, endPoint y: 259, distance: 10.9
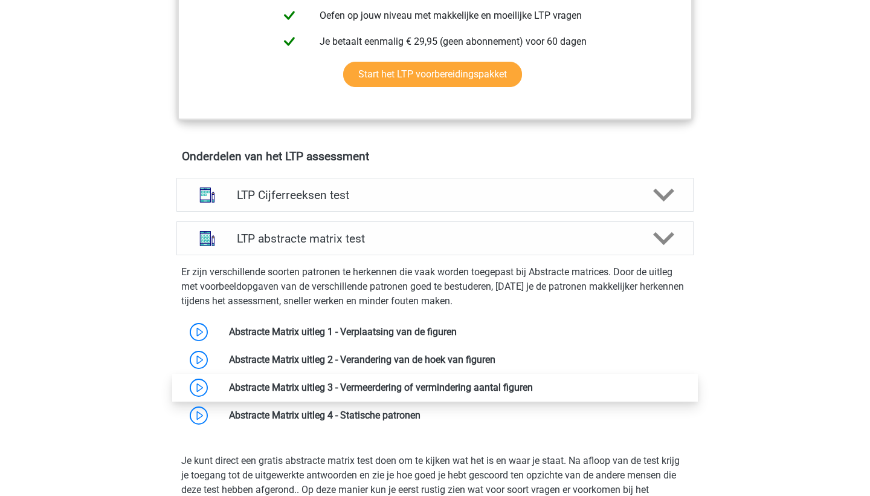
click at [533, 381] on link at bounding box center [533, 386] width 0 height 11
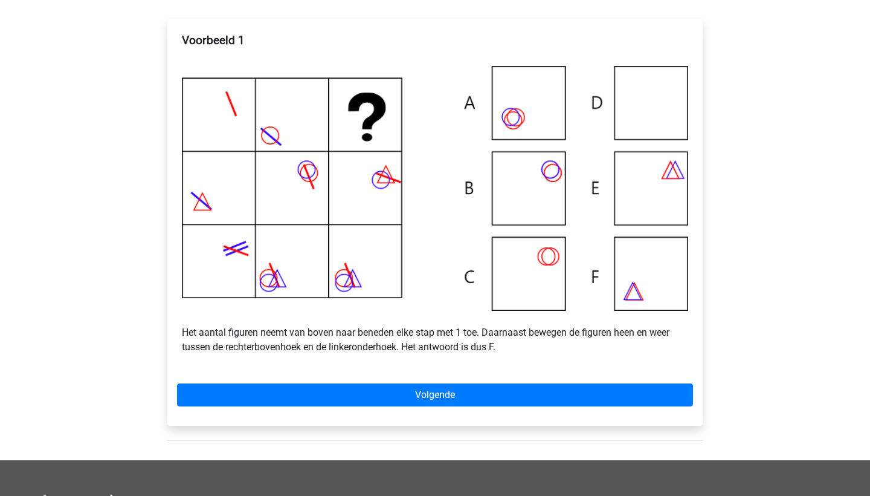
scroll to position [218, 0]
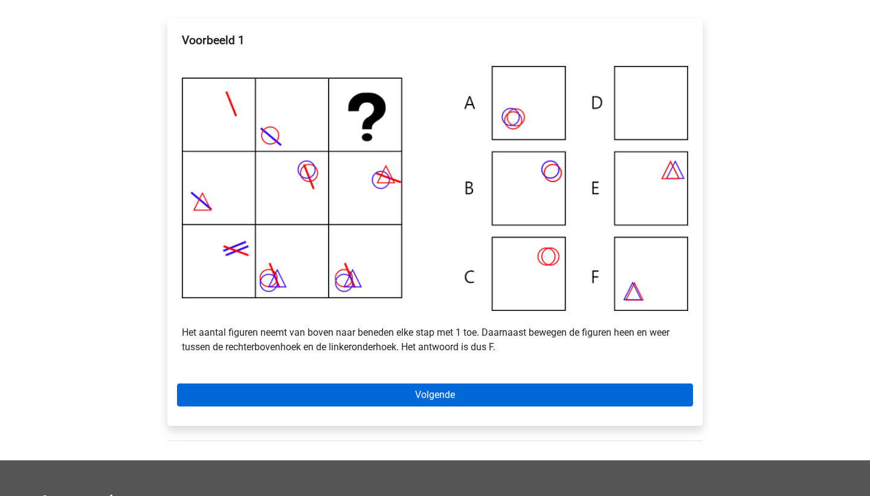
click at [325, 400] on link "Volgende" at bounding box center [435, 394] width 516 height 23
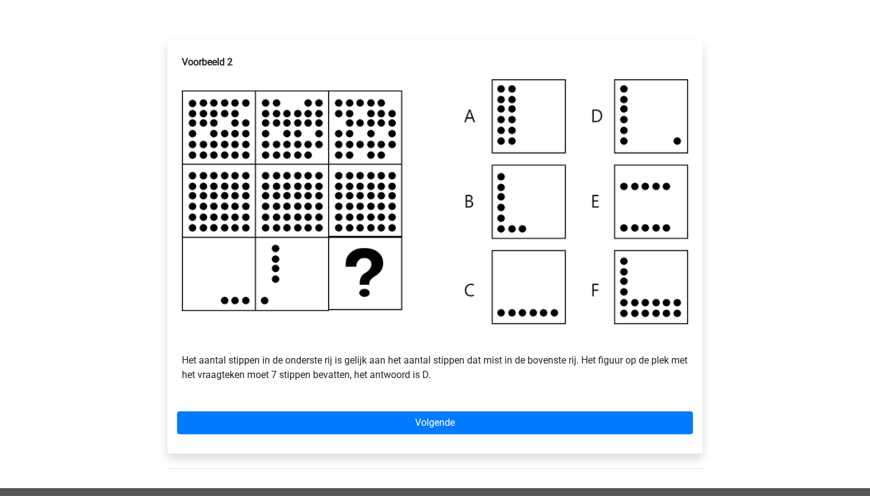
scroll to position [209, 0]
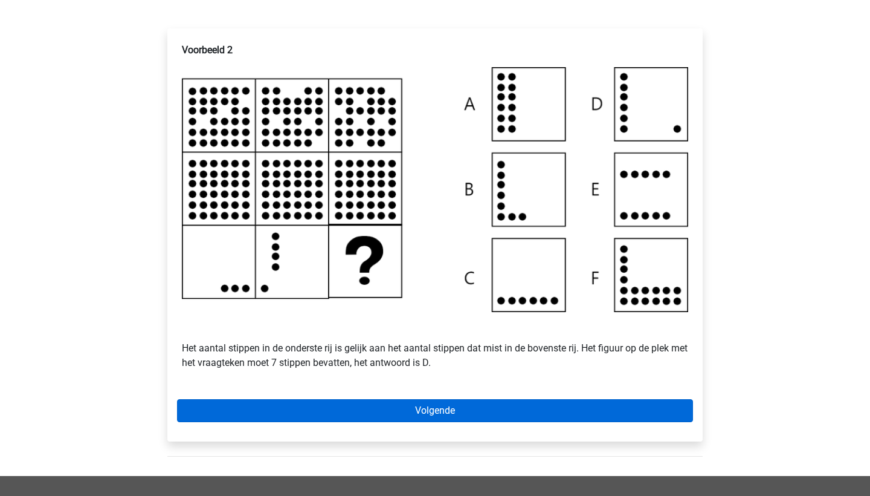
click at [443, 415] on link "Volgende" at bounding box center [435, 410] width 516 height 23
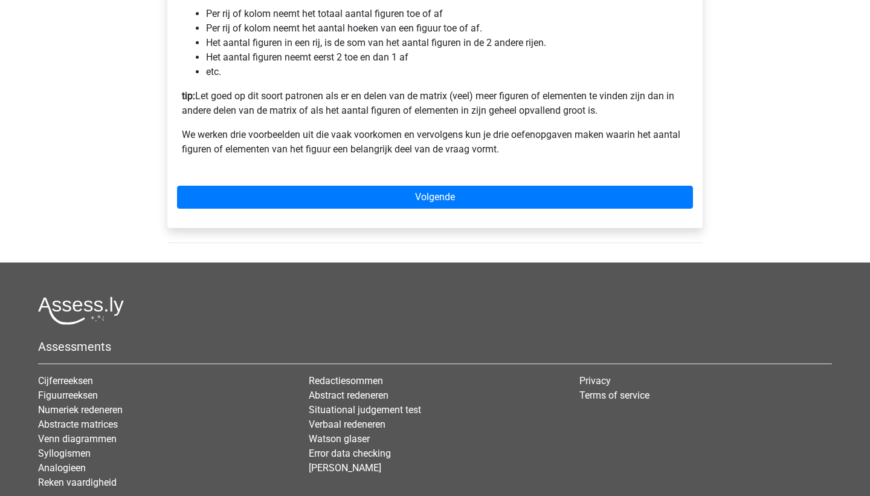
scroll to position [313, 0]
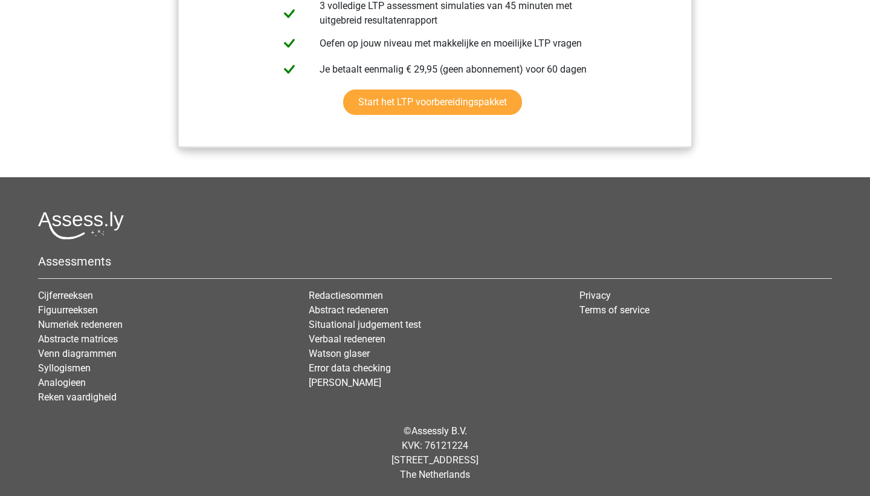
scroll to position [1501, 0]
